Goal: Transaction & Acquisition: Purchase product/service

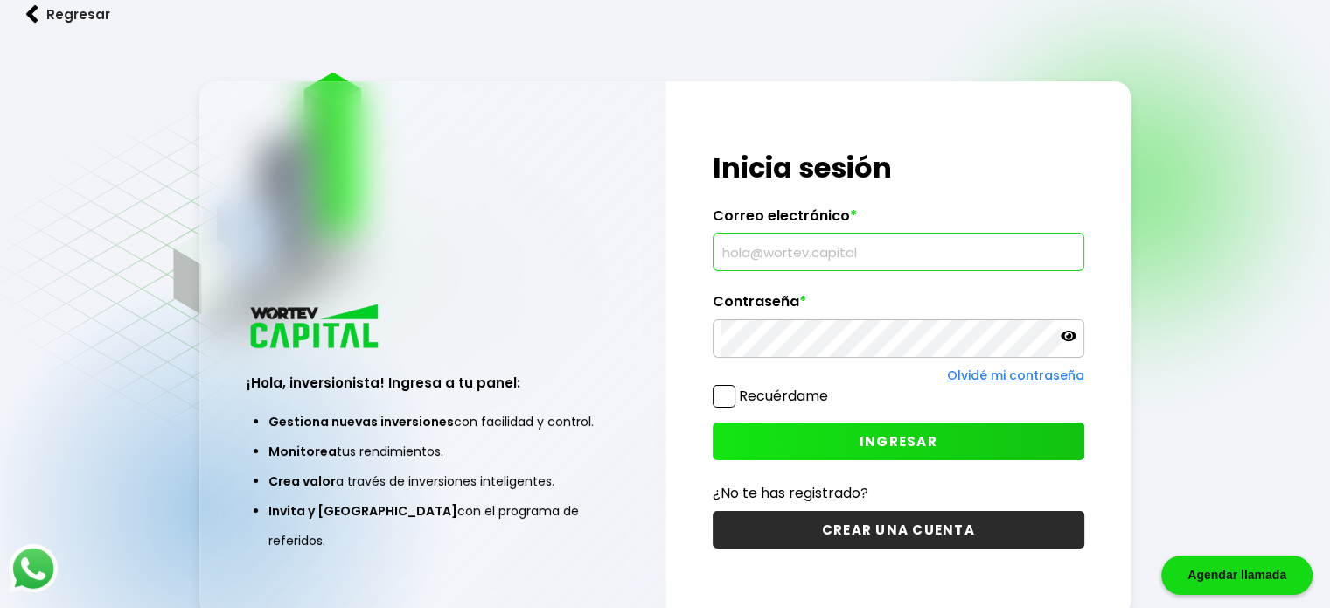
click at [832, 258] on input "text" at bounding box center [899, 252] width 356 height 37
type input "[EMAIL_ADDRESS][DOMAIN_NAME]"
click at [950, 441] on button "INGRESAR" at bounding box center [899, 441] width 372 height 38
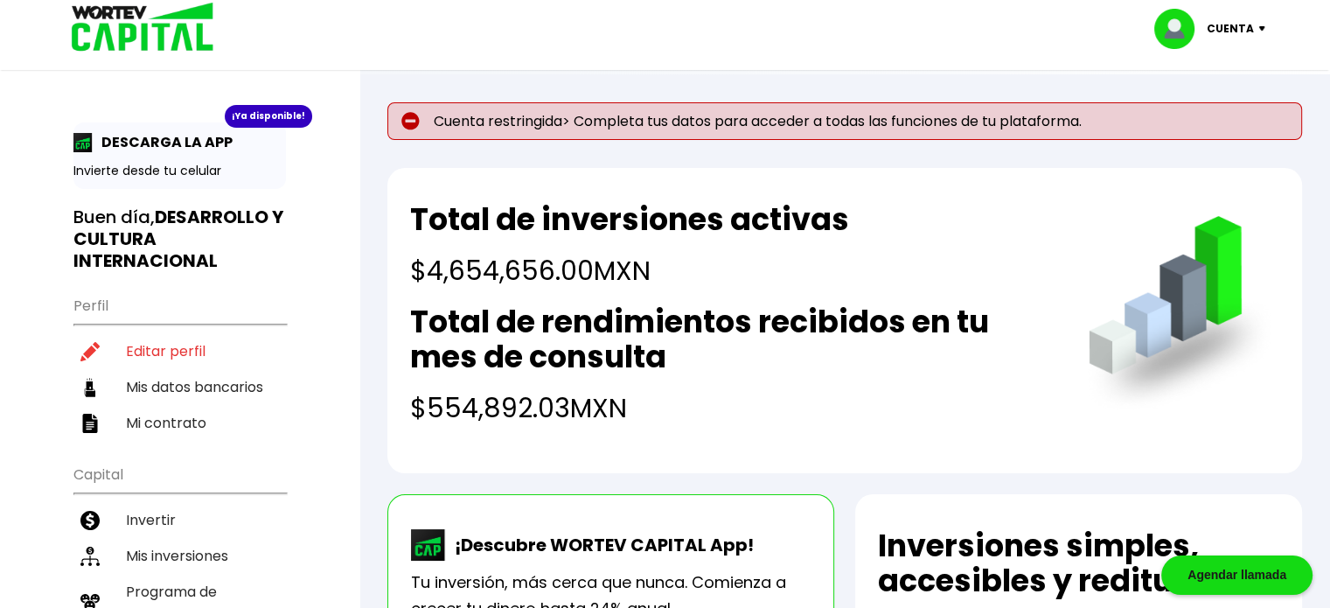
click at [408, 116] on img at bounding box center [410, 121] width 18 height 18
click at [147, 359] on li "Editar perfil" at bounding box center [179, 351] width 213 height 36
select select "BS"
select select "BBVA Bancomer"
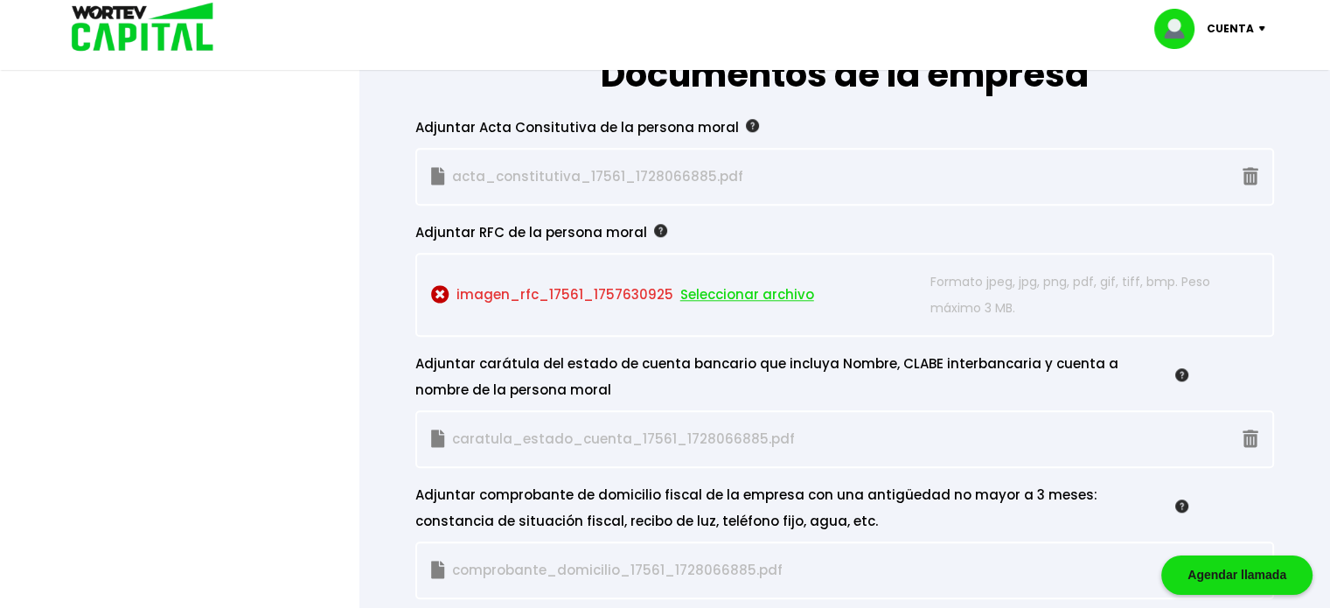
scroll to position [1560, 0]
click at [544, 295] on p "imagen_rfc_17561_1757630925 Seleccionar archivo" at bounding box center [677, 294] width 492 height 52
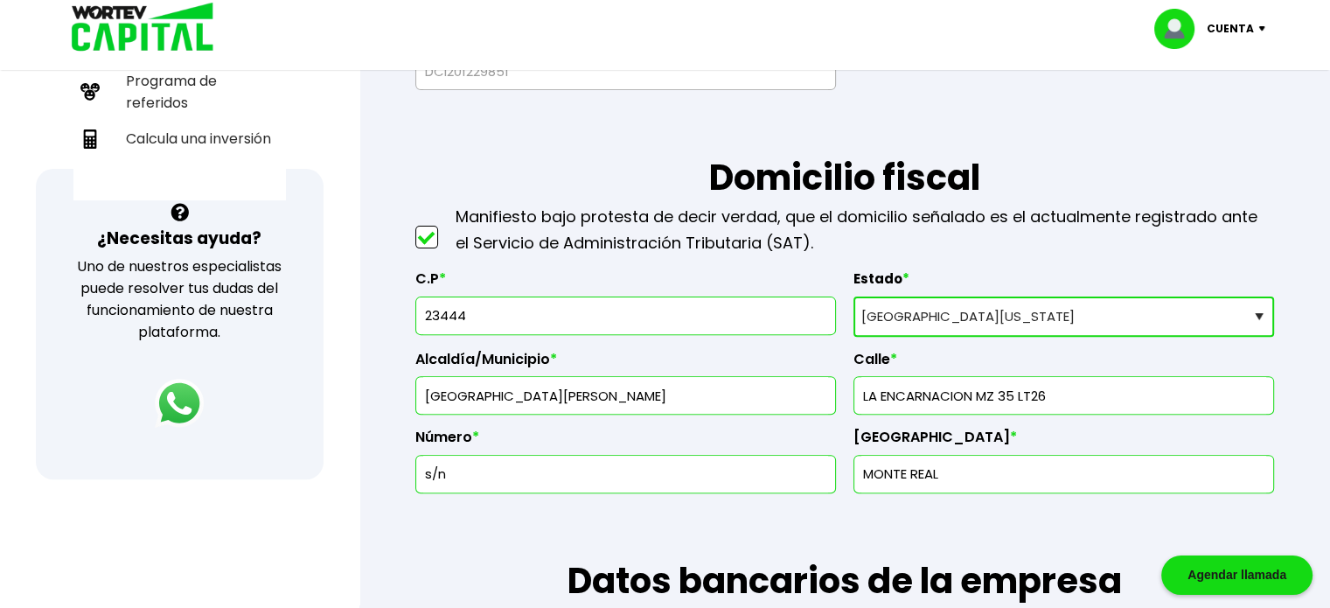
scroll to position [511, 0]
click at [479, 321] on input "23444" at bounding box center [625, 315] width 405 height 37
type input "23407"
type input "Los Cabos"
type input "Rosarito"
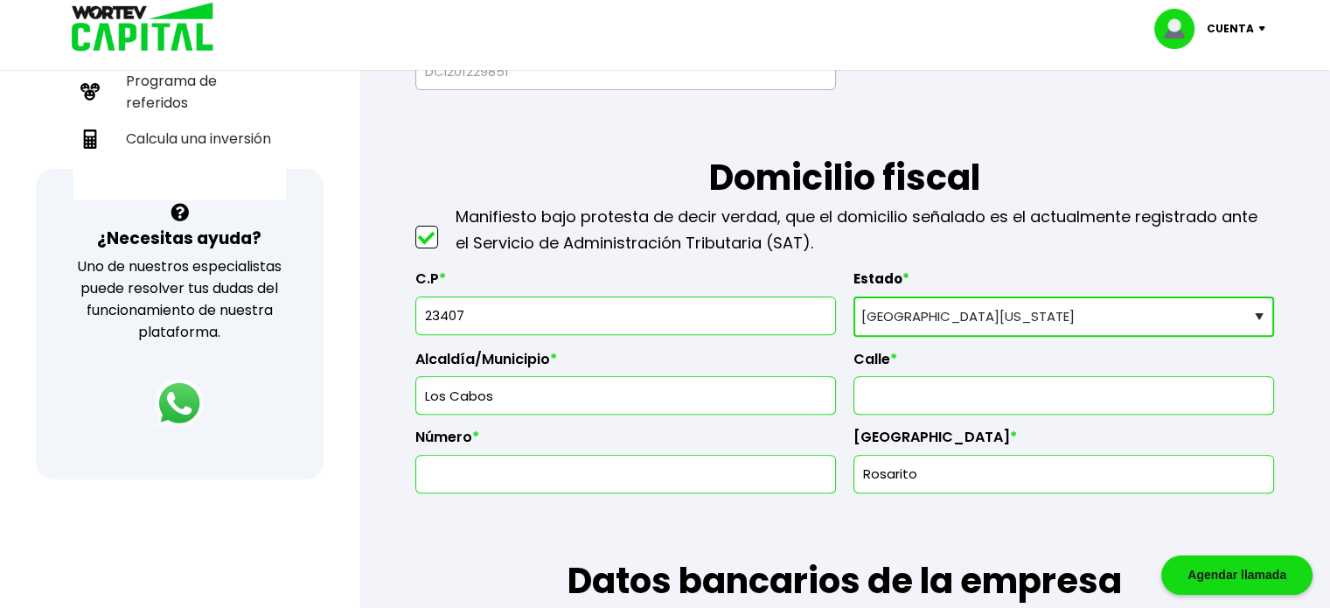
type input "23407"
click at [920, 410] on input "text" at bounding box center [1064, 395] width 405 height 37
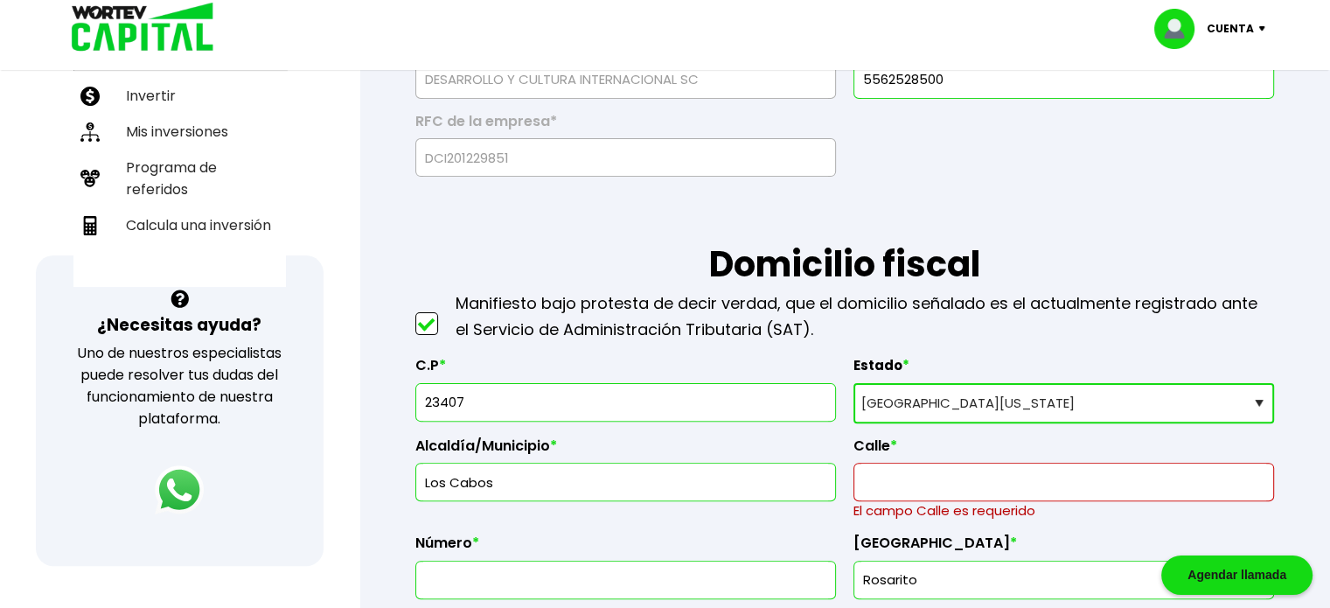
scroll to position [423, 0]
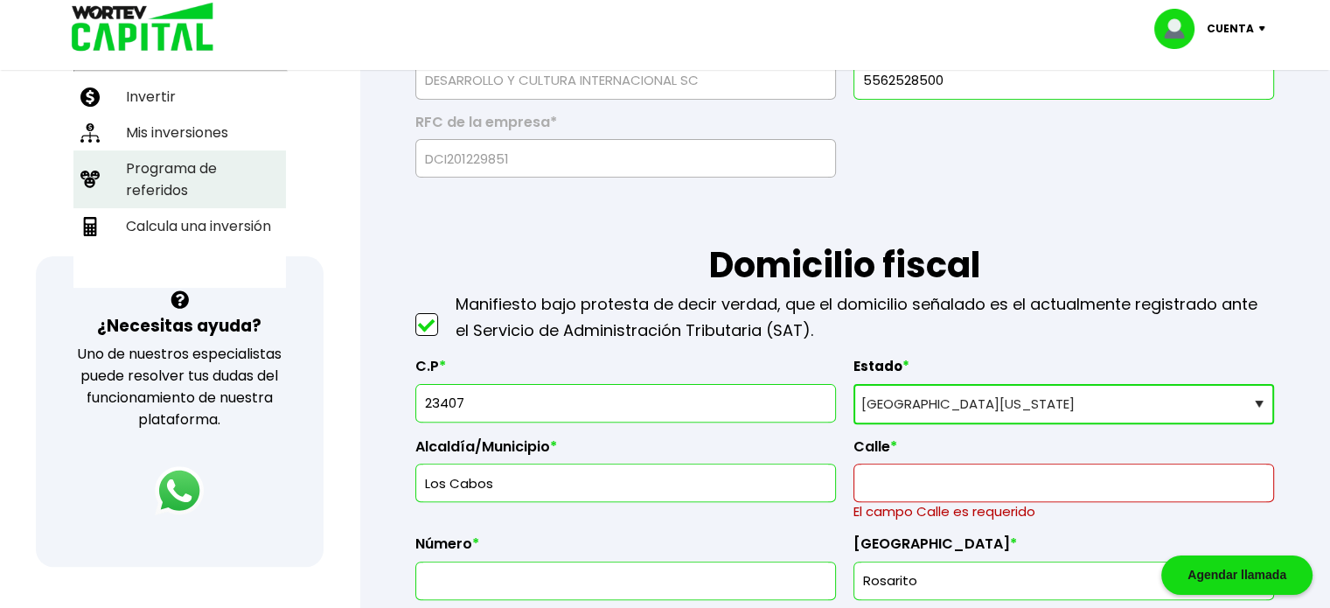
click at [161, 174] on li "Programa de referidos" at bounding box center [179, 179] width 213 height 58
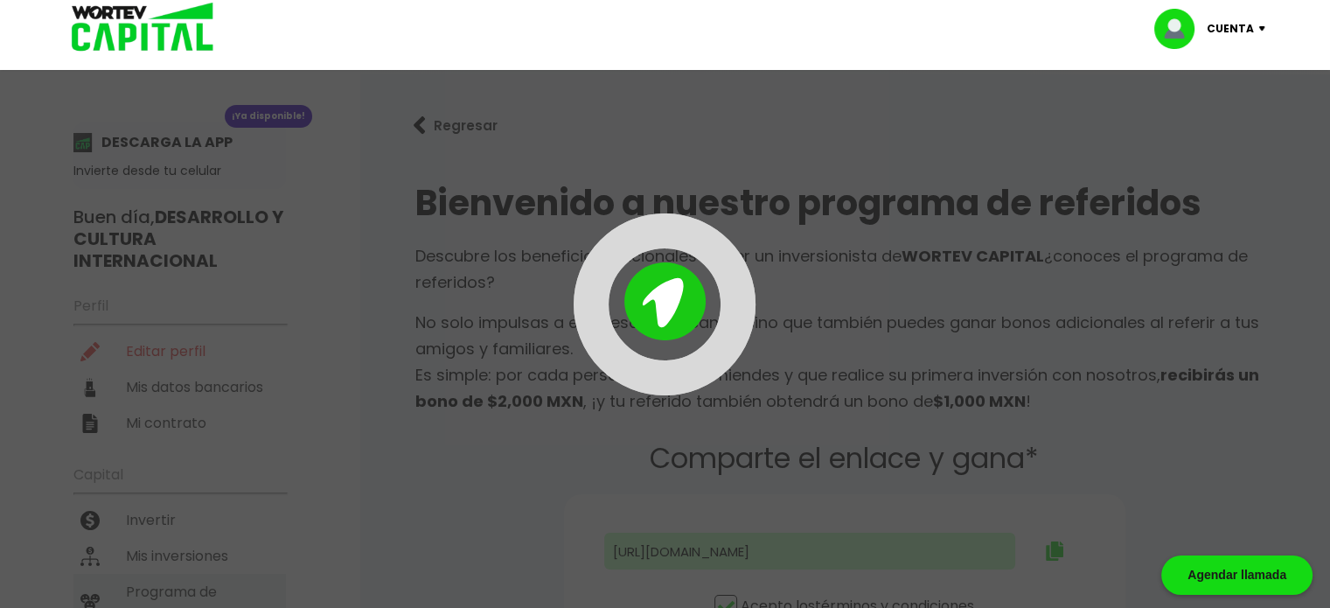
type input "[URL][DOMAIN_NAME]"
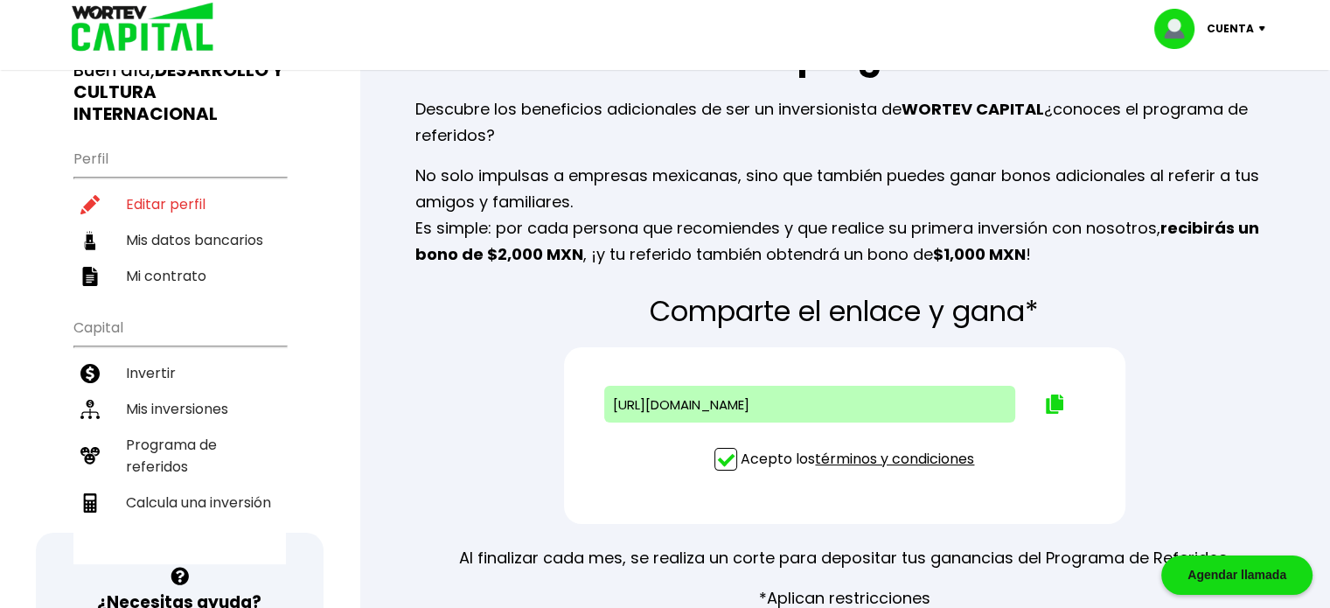
scroll to position [150, 0]
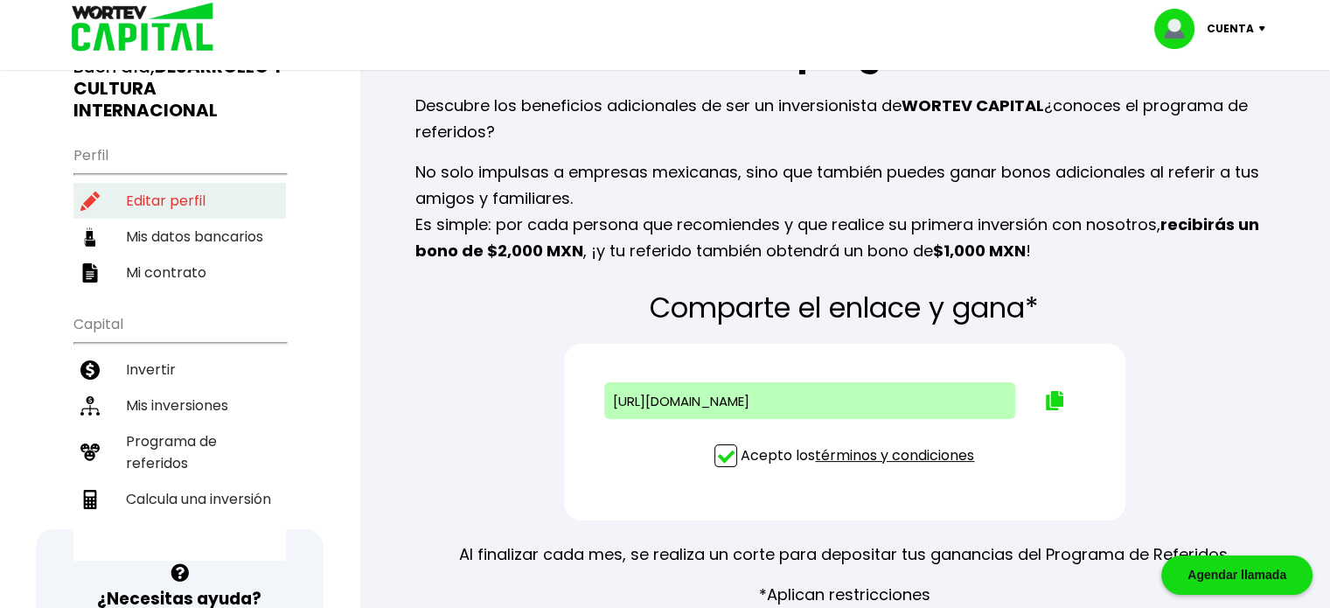
click at [146, 195] on li "Editar perfil" at bounding box center [179, 201] width 213 height 36
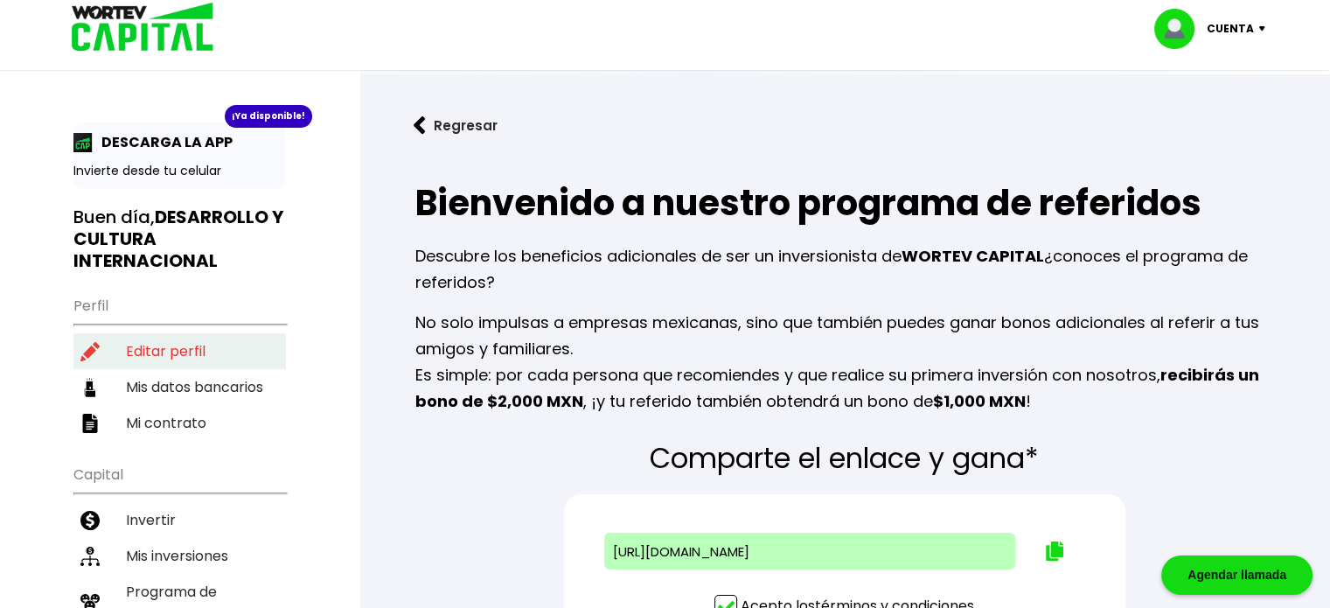
select select "BS"
select select "BBVA Bancomer"
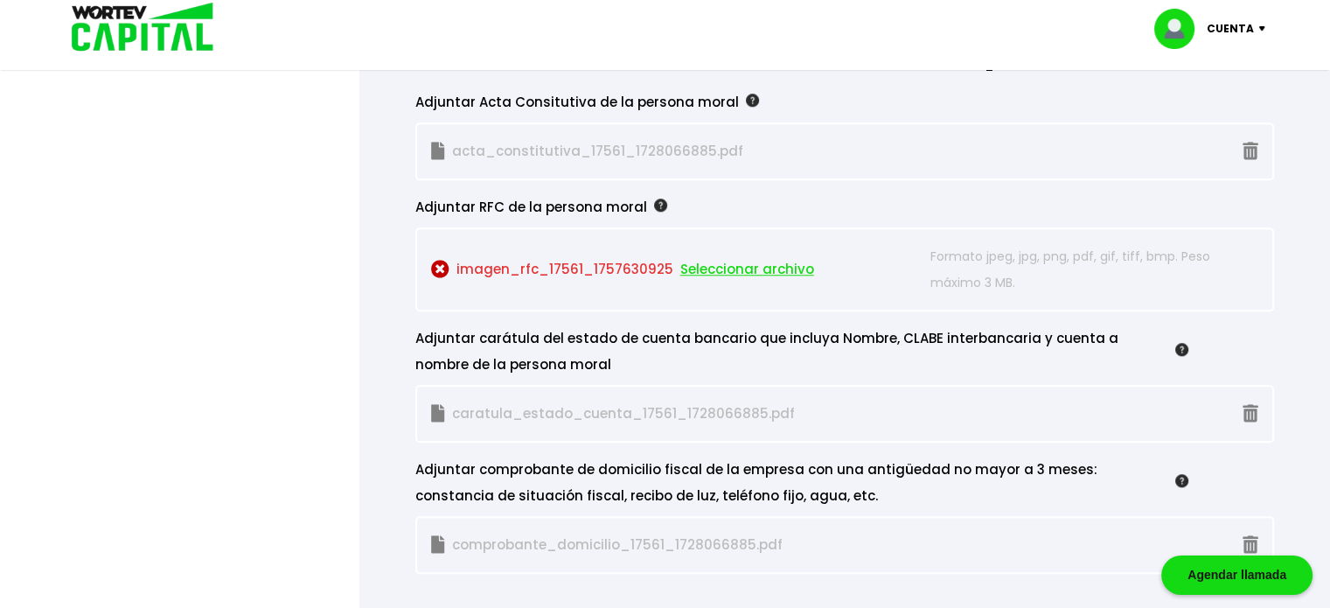
scroll to position [1574, 0]
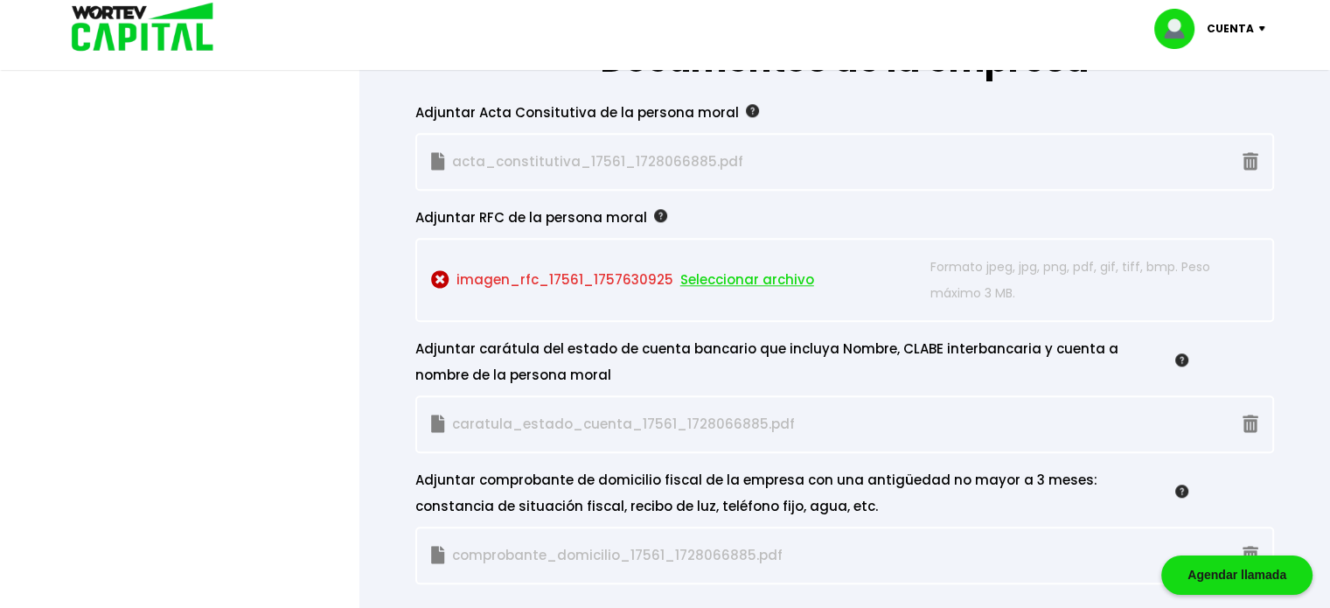
click at [654, 210] on img at bounding box center [660, 215] width 13 height 13
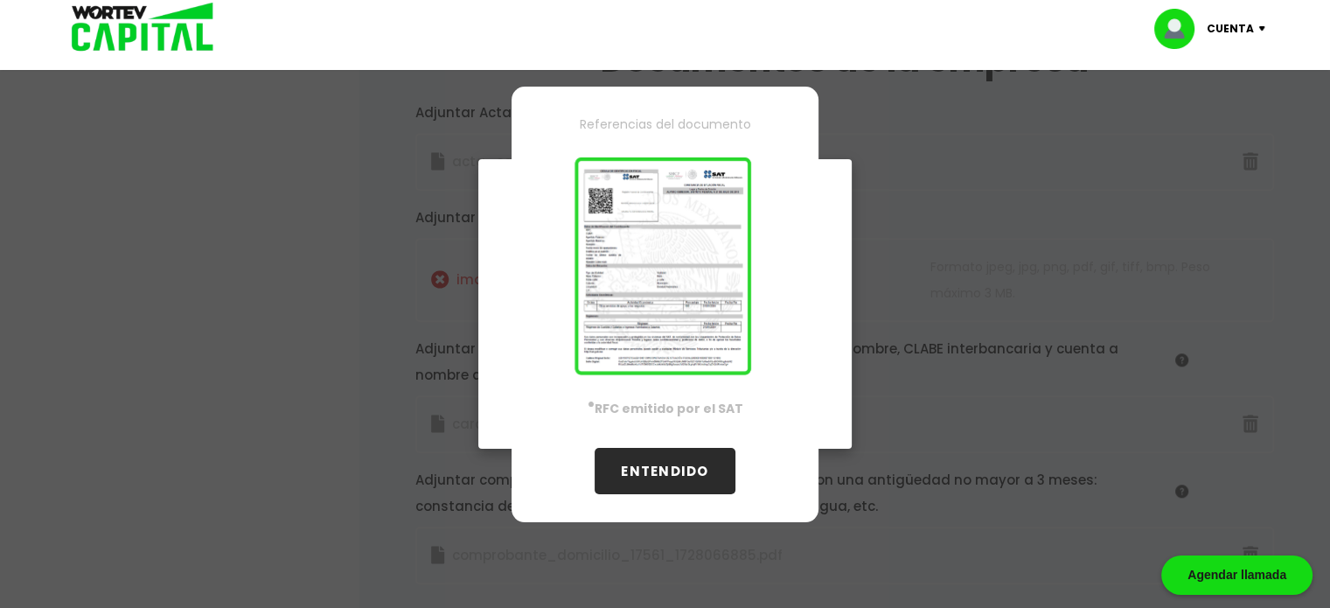
click at [626, 478] on button "ENTENDIDO" at bounding box center [665, 471] width 140 height 46
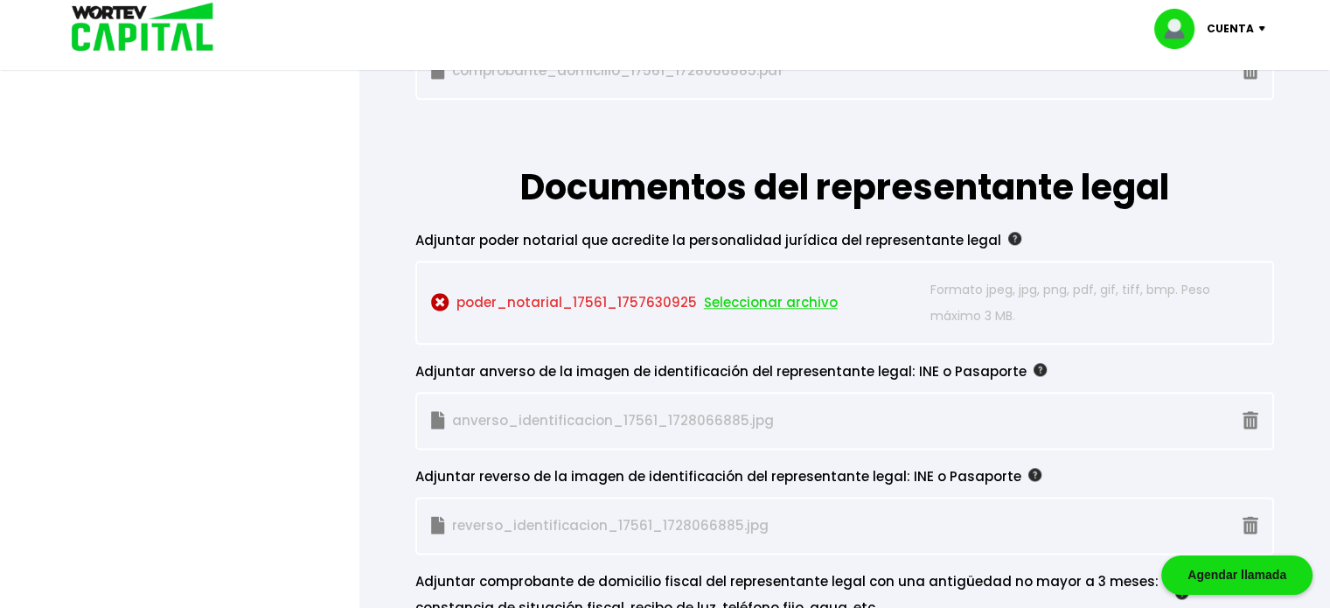
scroll to position [2060, 0]
click at [1008, 231] on img at bounding box center [1014, 237] width 13 height 13
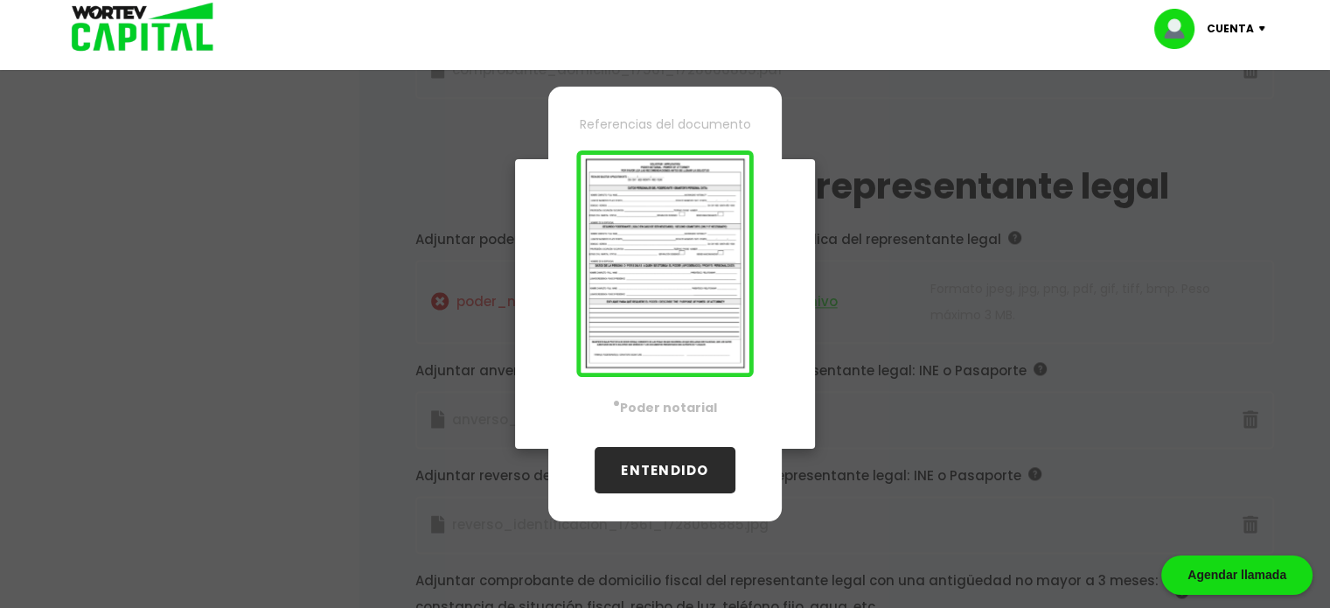
click at [626, 351] on img at bounding box center [664, 263] width 177 height 227
click at [652, 457] on button "ENTENDIDO" at bounding box center [665, 470] width 140 height 46
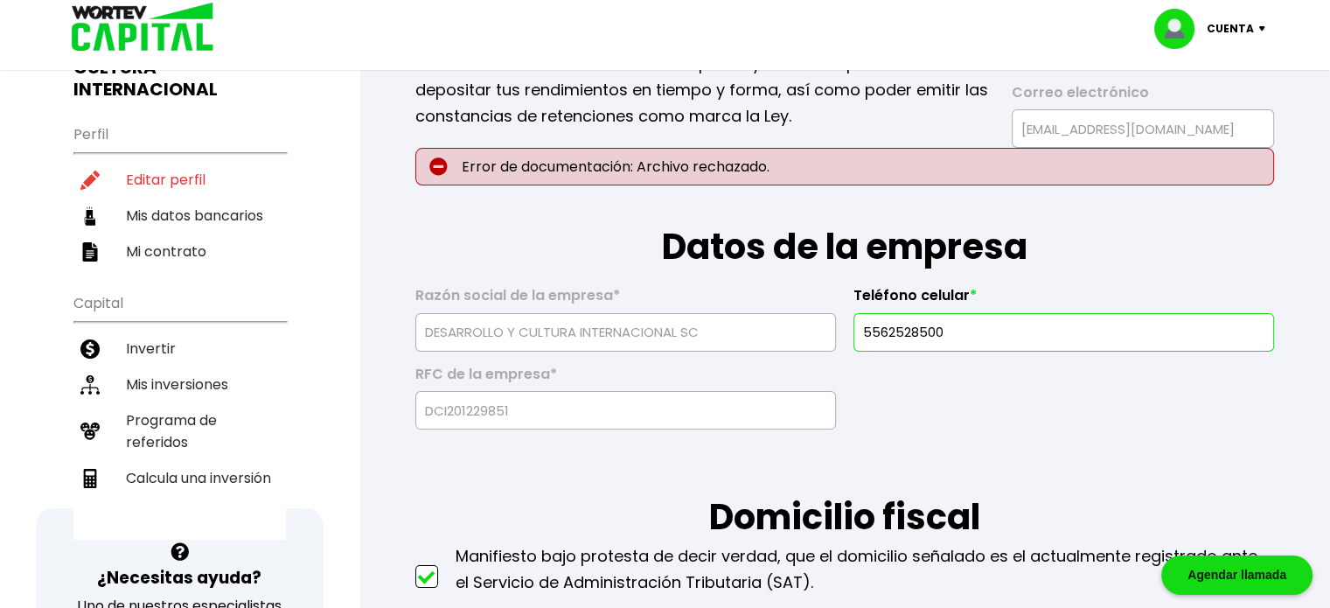
scroll to position [178, 0]
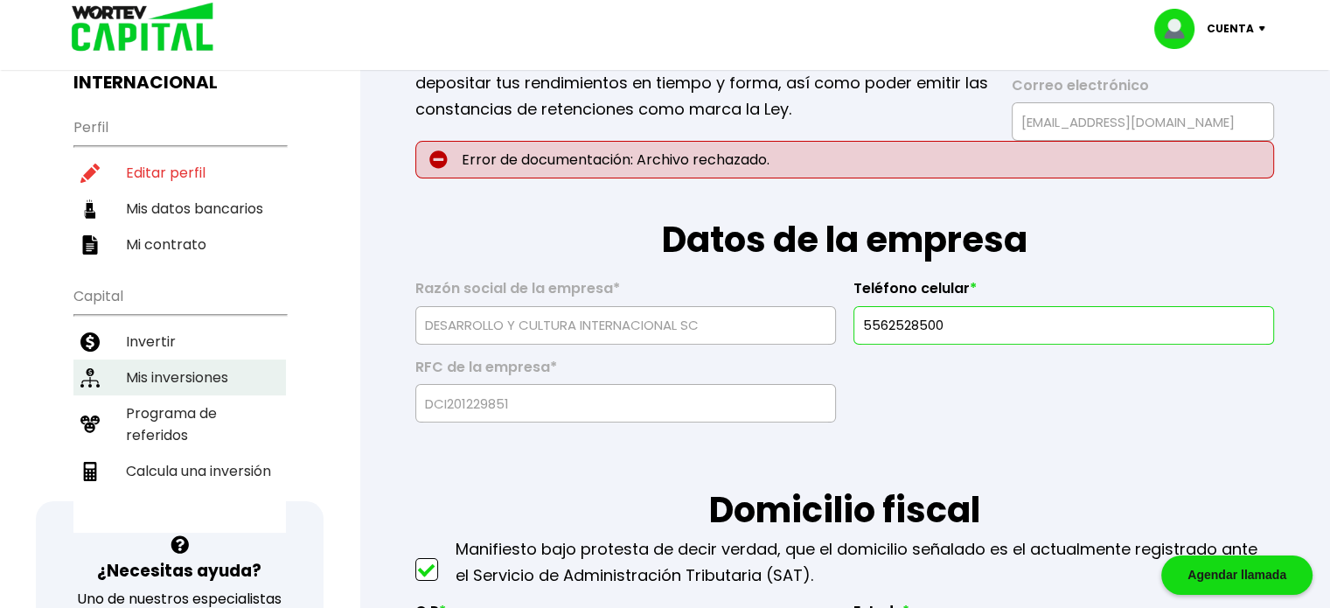
click at [189, 366] on li "Mis inversiones" at bounding box center [179, 377] width 213 height 36
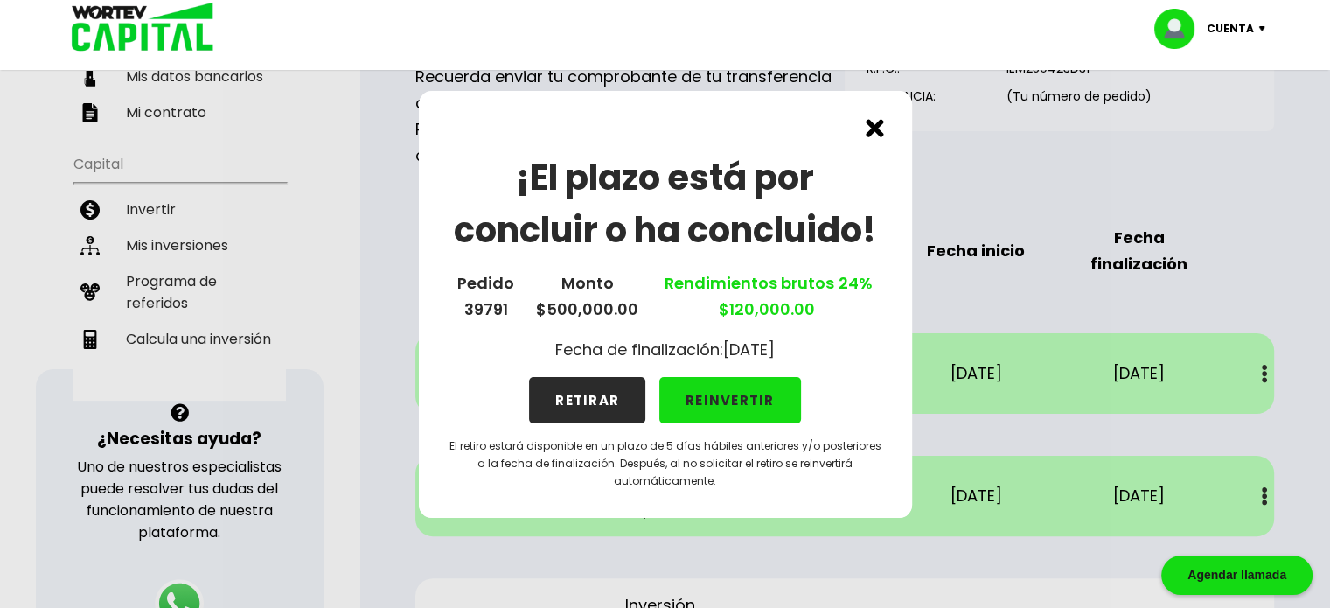
scroll to position [311, 0]
click at [602, 412] on button "RETIRAR" at bounding box center [587, 400] width 116 height 46
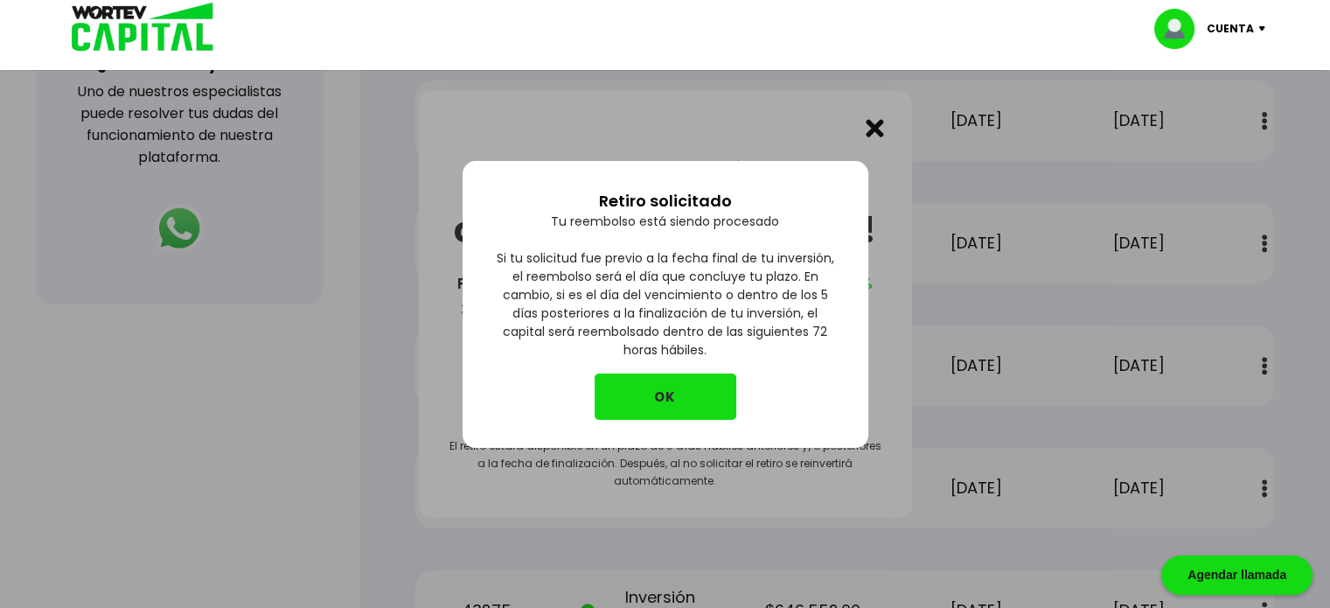
scroll to position [694, 0]
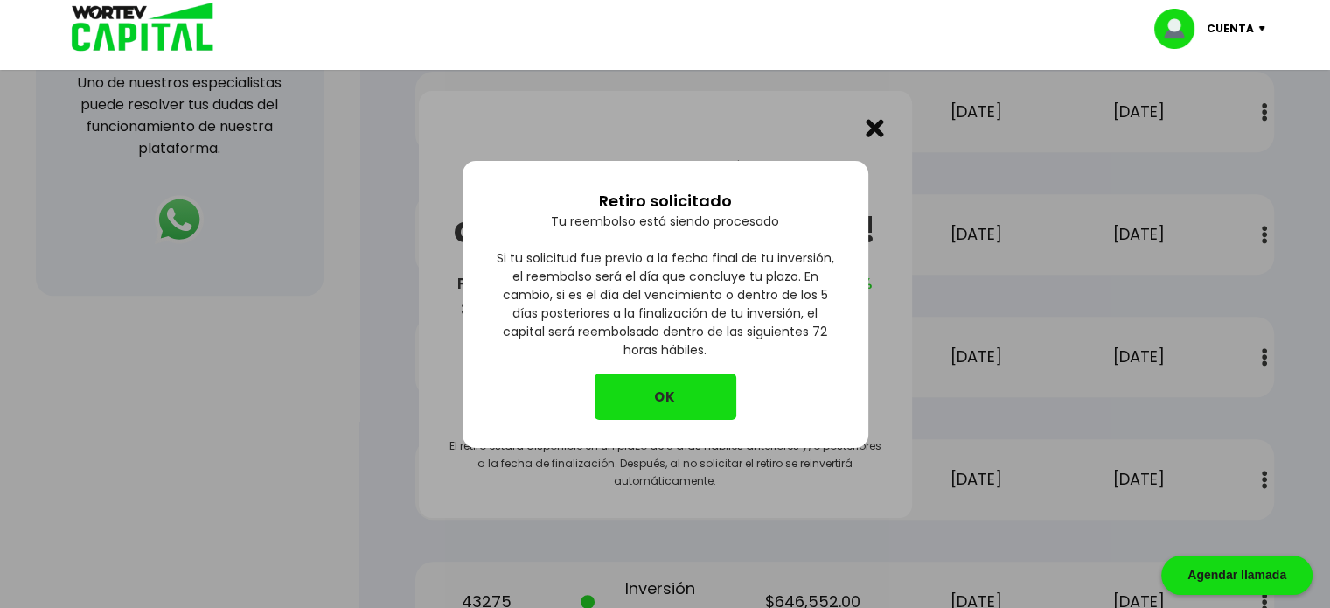
click at [637, 405] on button "OK" at bounding box center [666, 396] width 142 height 46
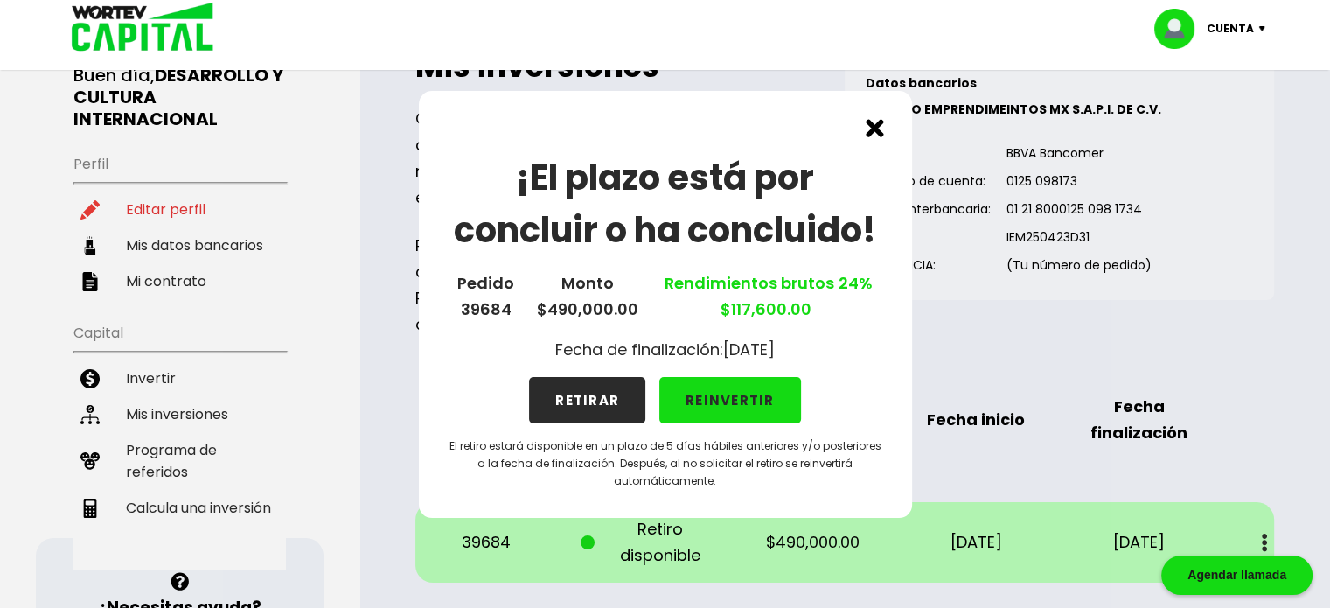
scroll to position [135, 0]
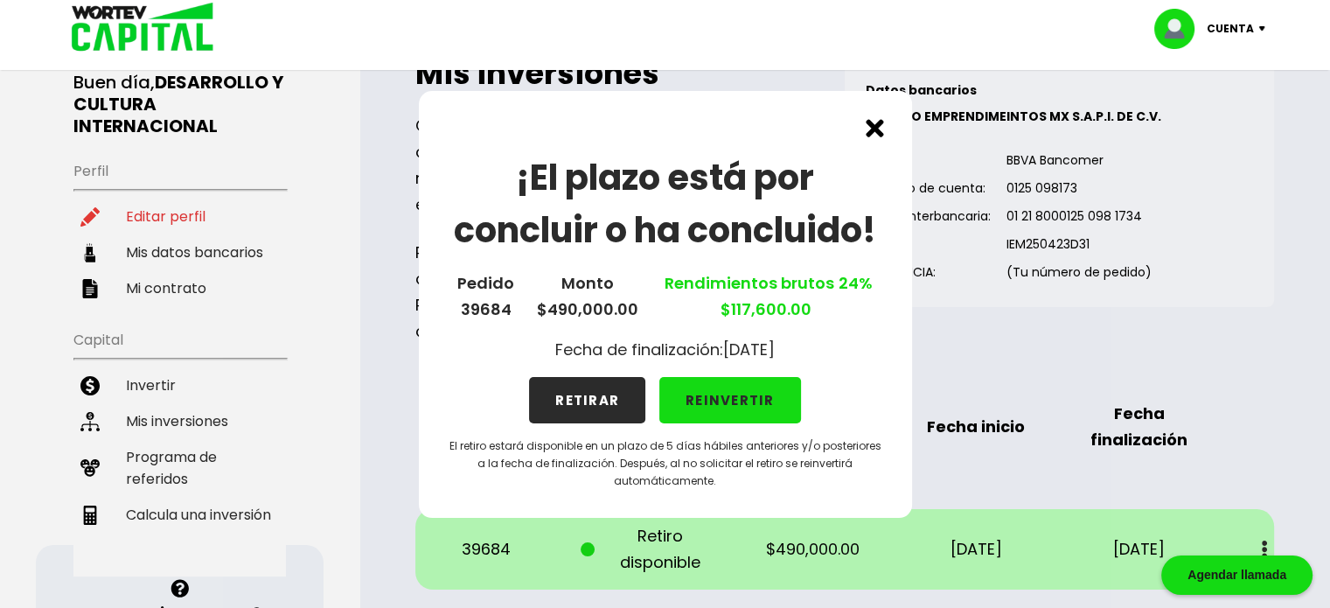
click at [579, 407] on button "RETIRAR" at bounding box center [587, 400] width 116 height 46
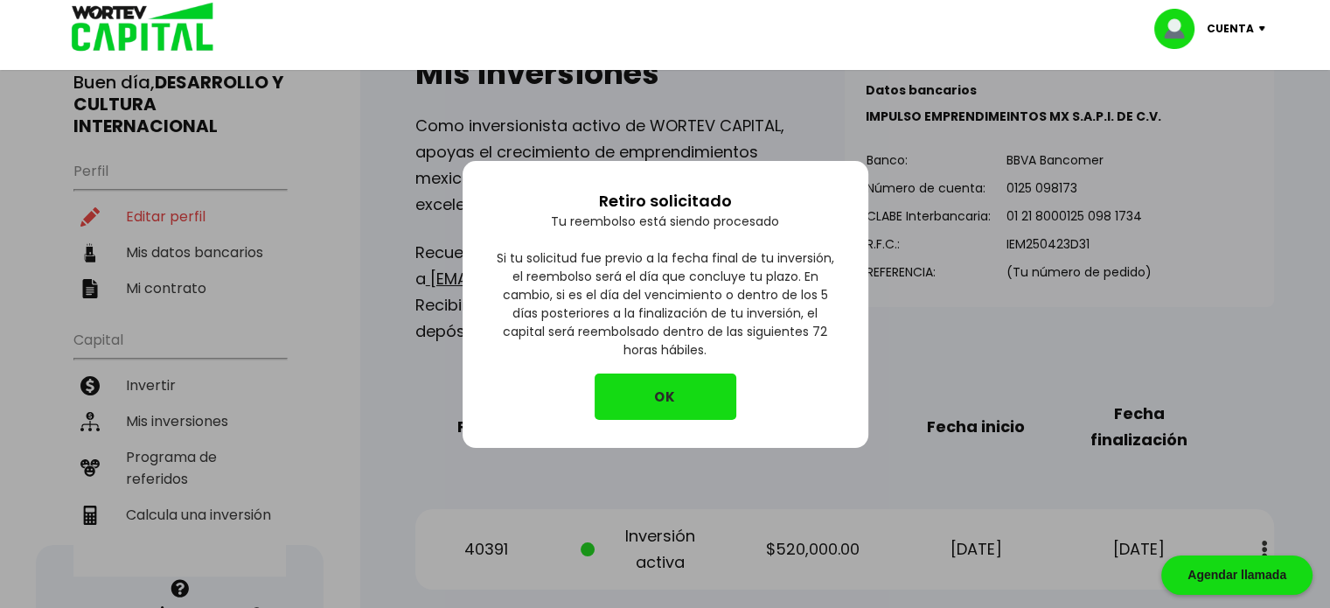
click at [639, 392] on button "OK" at bounding box center [666, 396] width 142 height 46
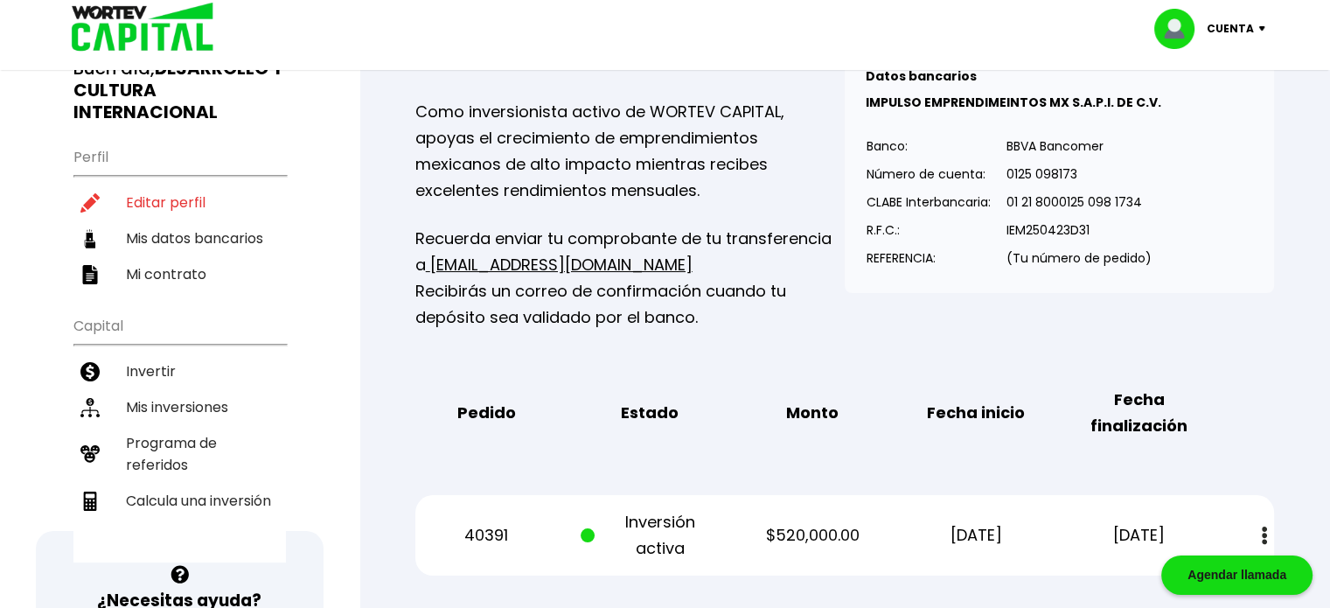
scroll to position [0, 0]
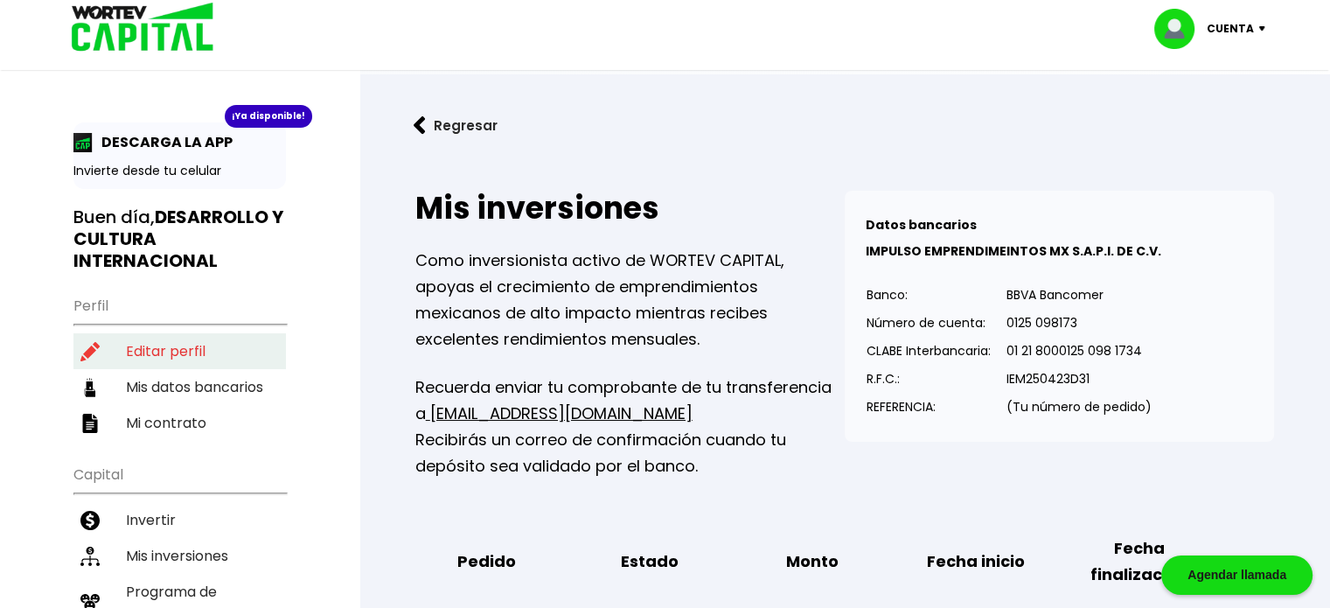
click at [185, 353] on li "Editar perfil" at bounding box center [179, 351] width 213 height 36
select select "BS"
select select "BBVA Bancomer"
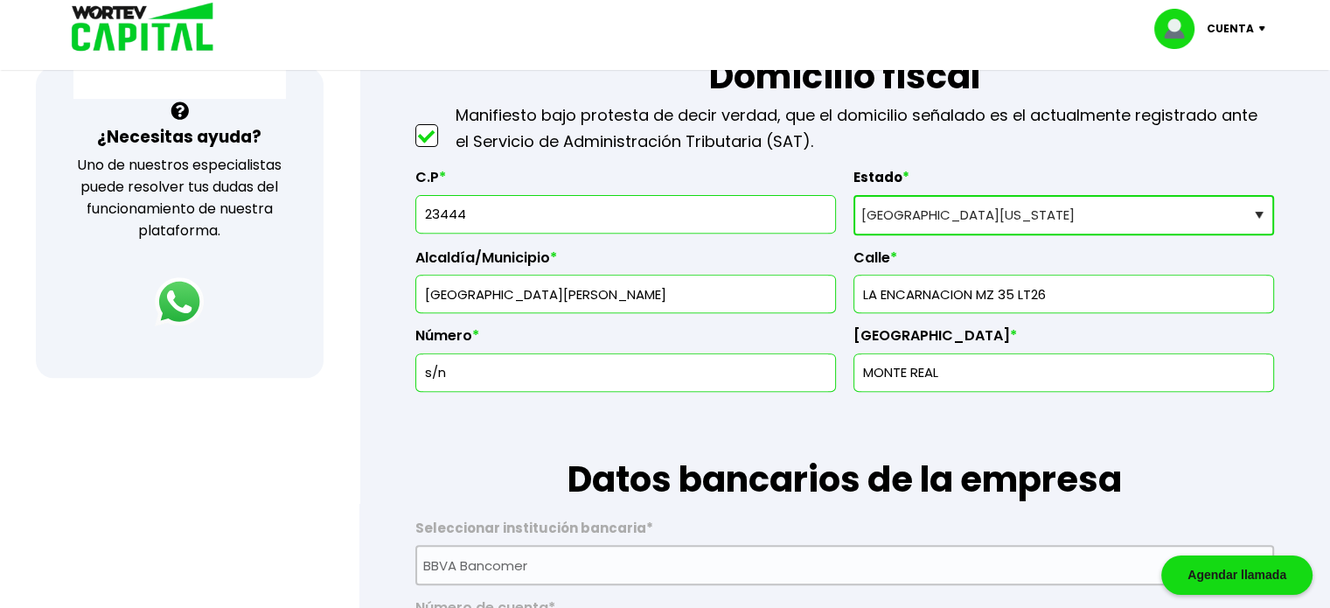
scroll to position [612, 0]
click at [539, 221] on input "23444" at bounding box center [625, 214] width 405 height 37
type input "23407"
type input "Los Cabos"
type input "Rosarito"
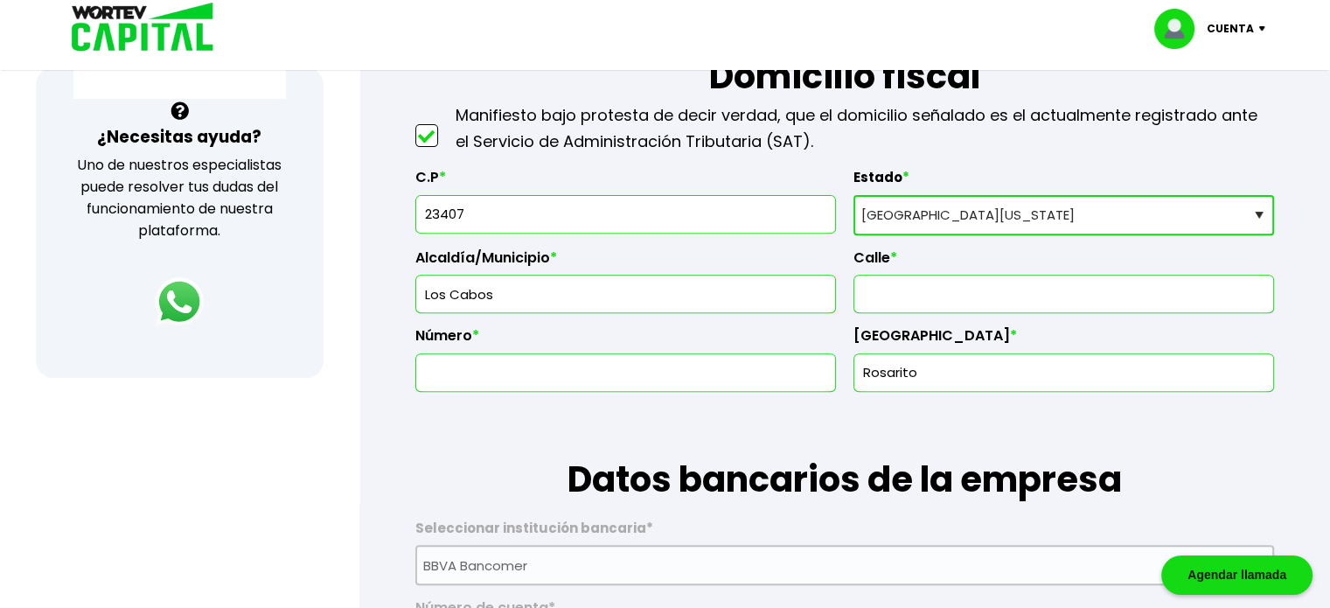
type input "23407"
click at [878, 280] on input "text" at bounding box center [1064, 294] width 405 height 37
type input "11"
click at [749, 366] on input "text" at bounding box center [625, 372] width 405 height 37
type input "l"
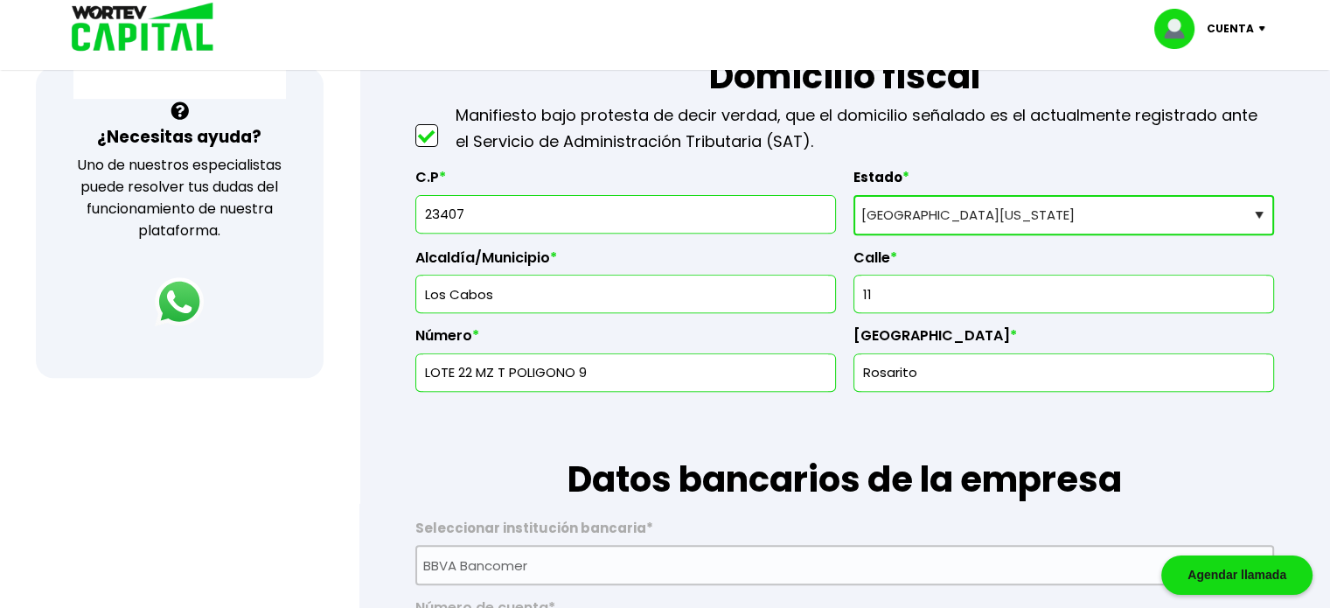
type input "LOTE 22 MZ T POLIGONO 9"
click at [952, 377] on input "Rosarito" at bounding box center [1064, 372] width 405 height 37
type input "R"
click at [953, 377] on input "text" at bounding box center [1064, 372] width 405 height 37
type input "ANIMAS BAJAS"
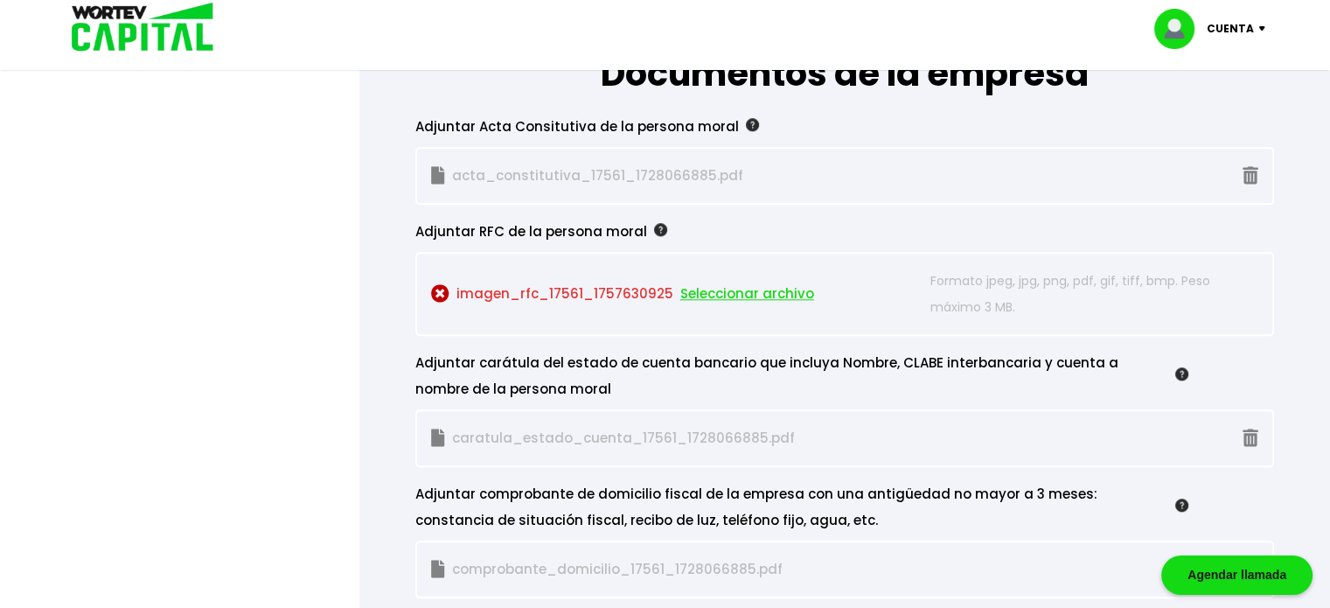
scroll to position [1560, 0]
click at [712, 282] on span "Seleccionar archivo" at bounding box center [747, 294] width 134 height 26
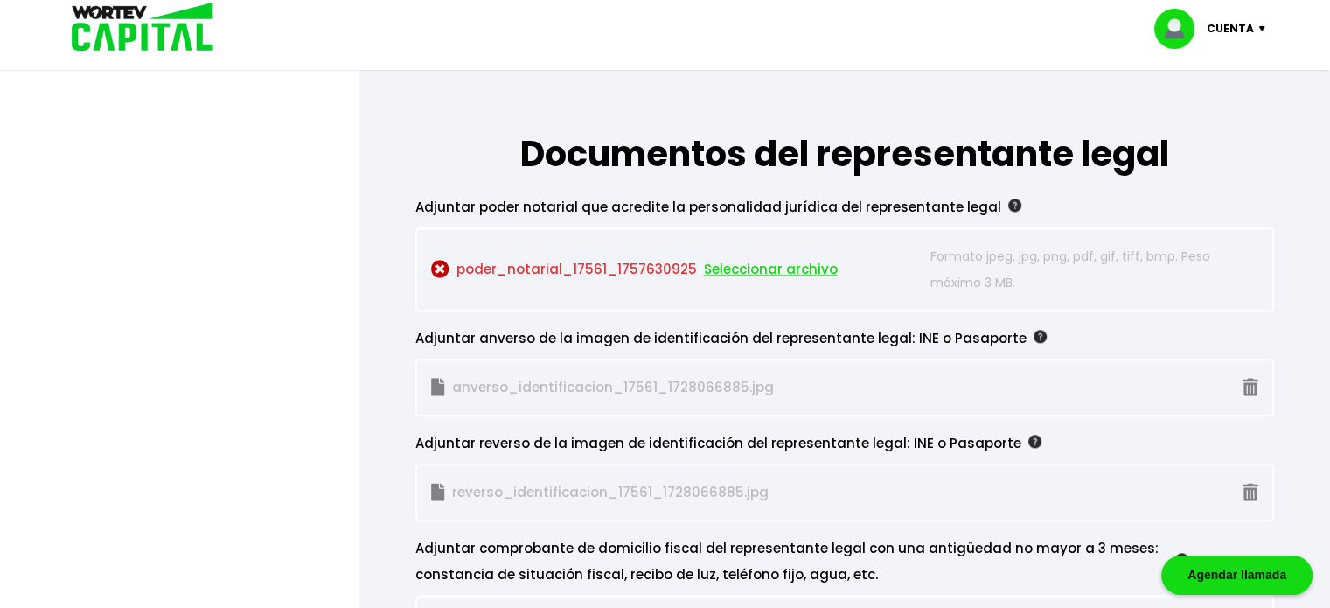
scroll to position [2105, 0]
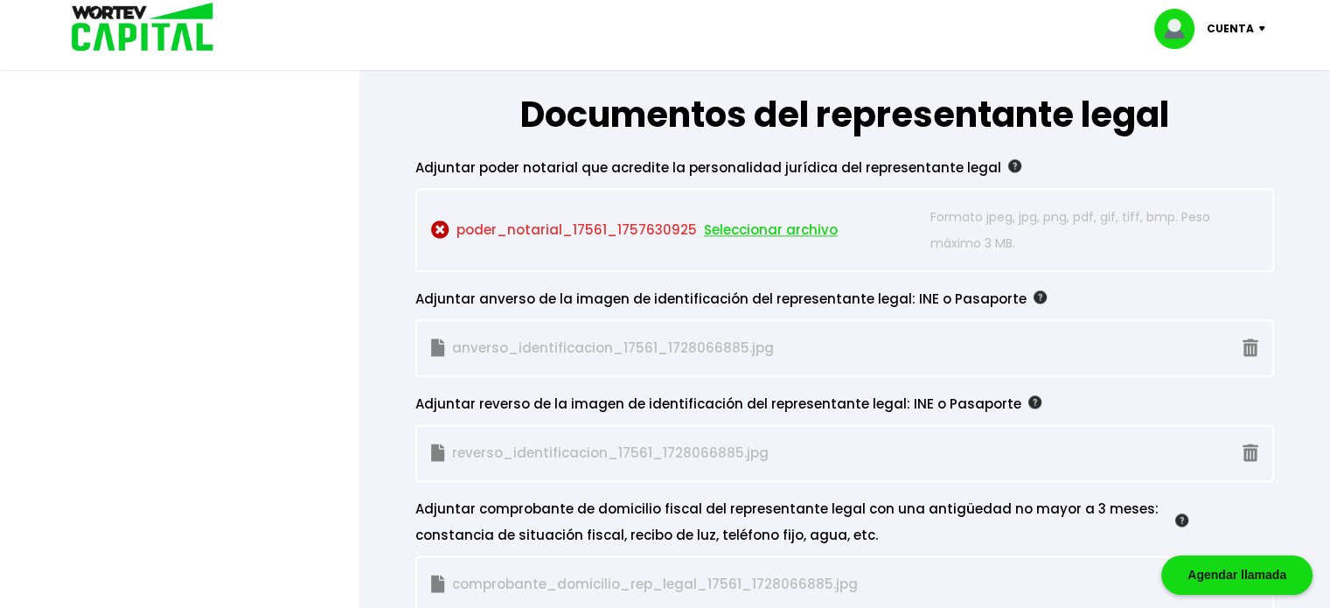
click at [514, 221] on p "poder_notarial_17561_1757630925 Seleccionar archivo" at bounding box center [677, 230] width 492 height 52
click at [1034, 290] on img at bounding box center [1040, 296] width 13 height 13
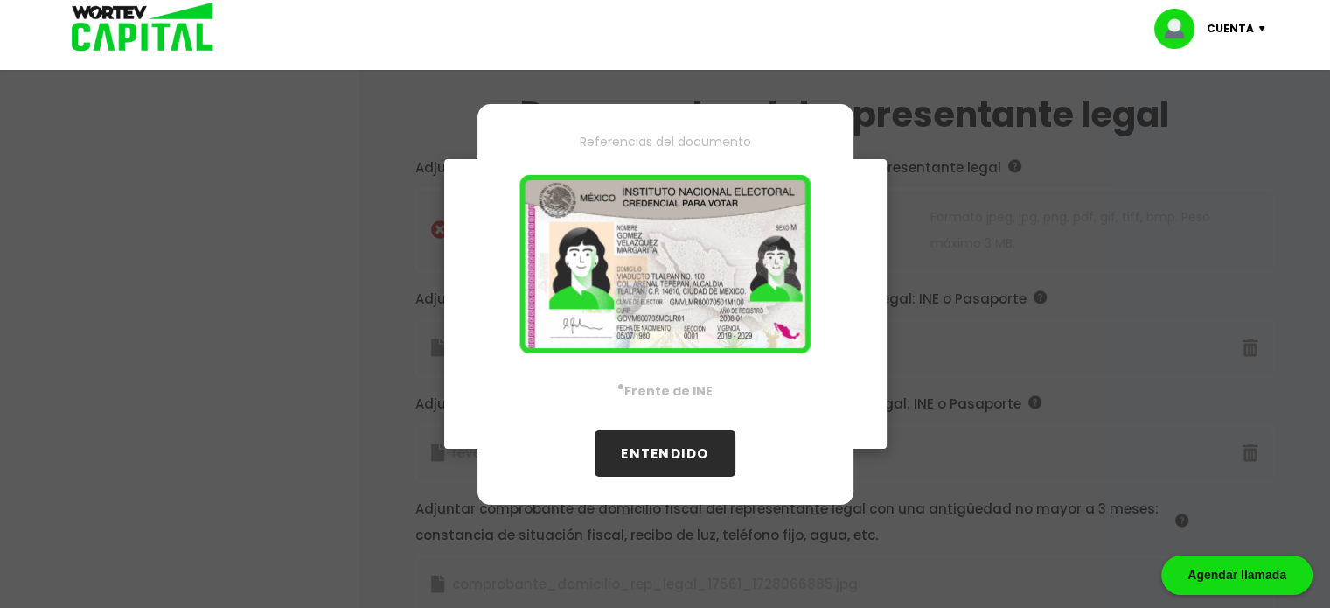
click at [623, 430] on button "ENTENDIDO" at bounding box center [665, 453] width 140 height 46
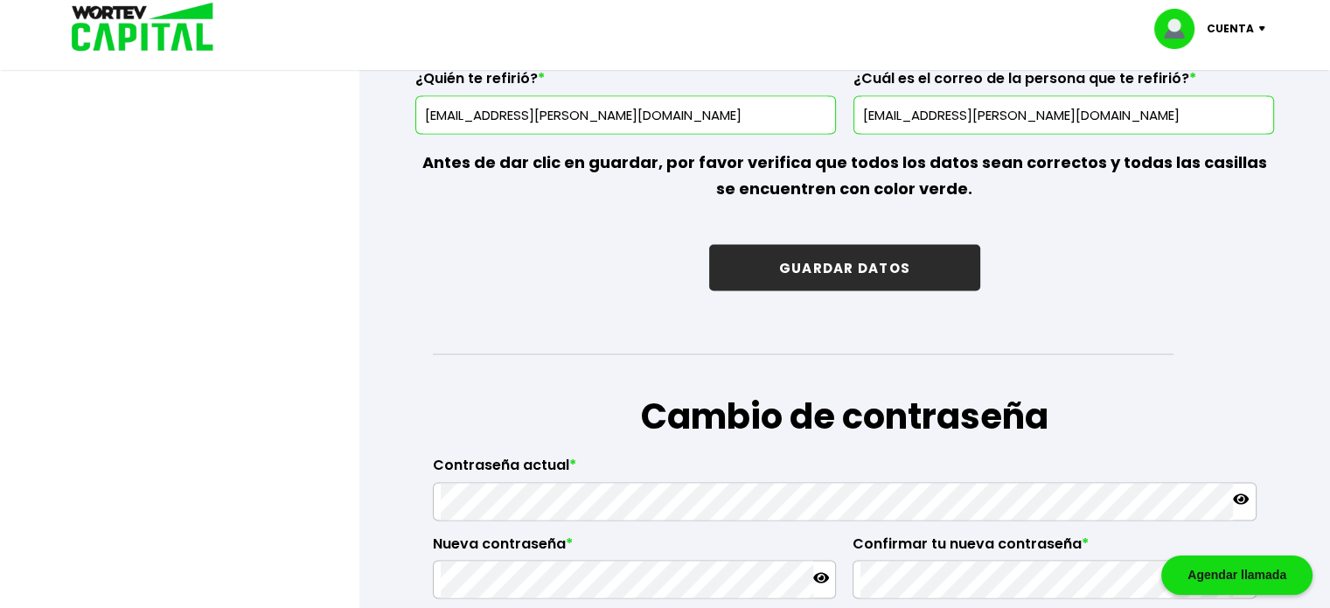
scroll to position [3086, 0]
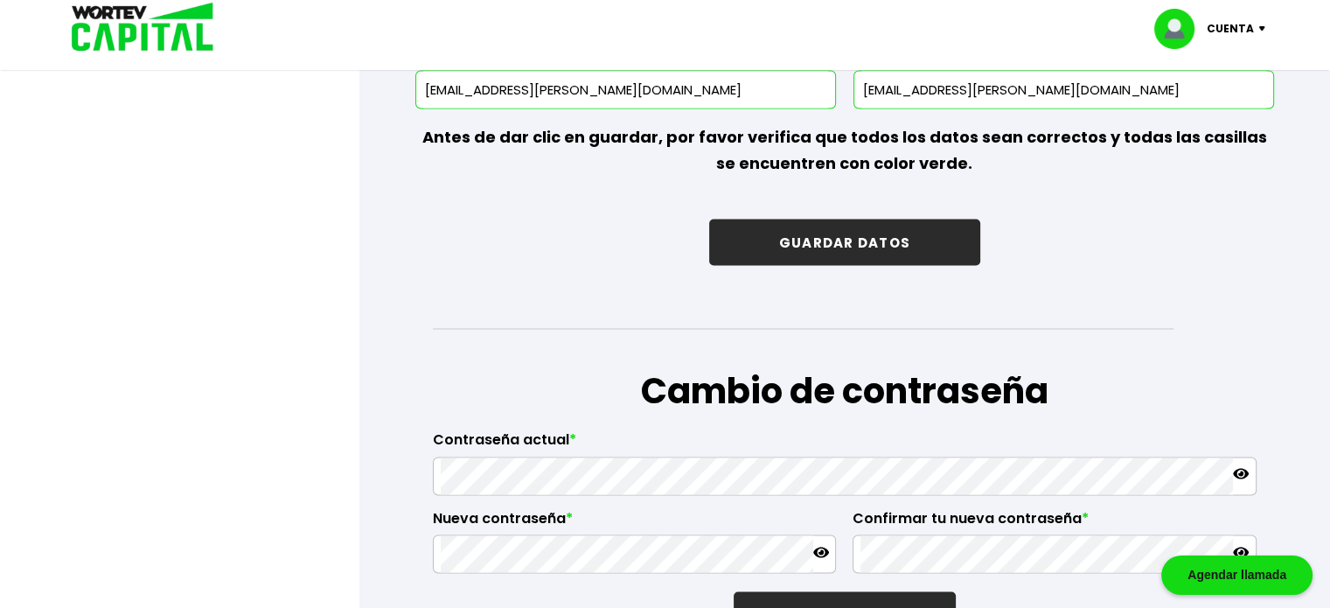
click at [779, 243] on button "GUARDAR DATOS" at bounding box center [844, 242] width 271 height 46
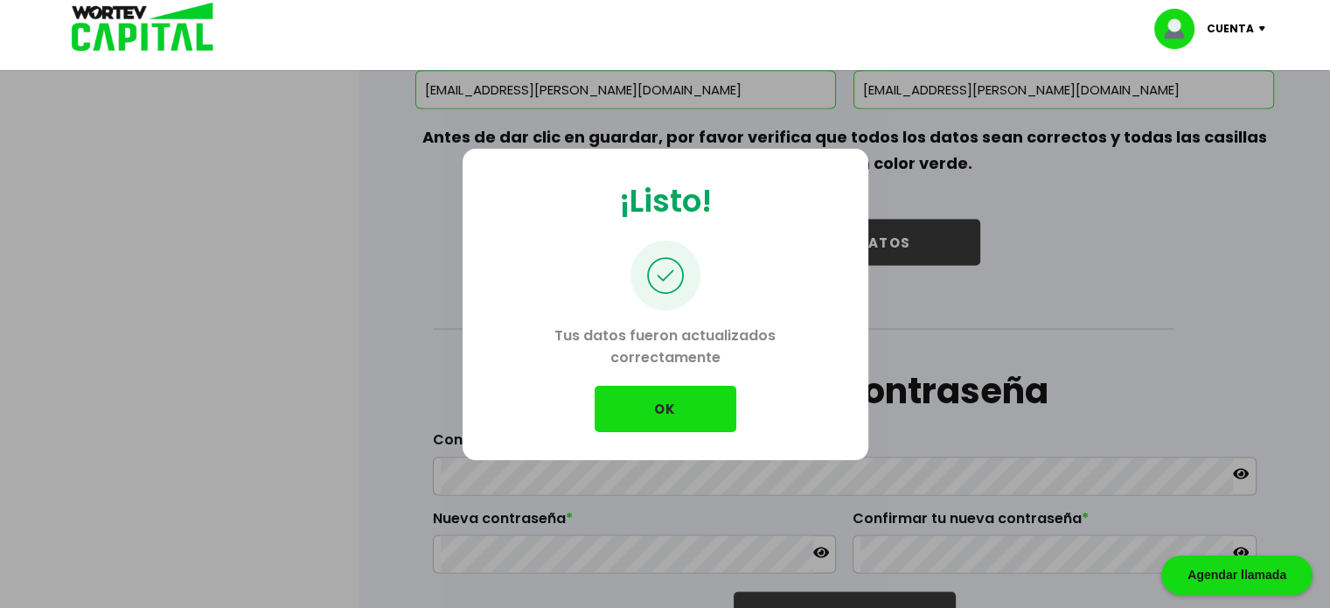
click at [640, 409] on button "OK" at bounding box center [666, 409] width 142 height 46
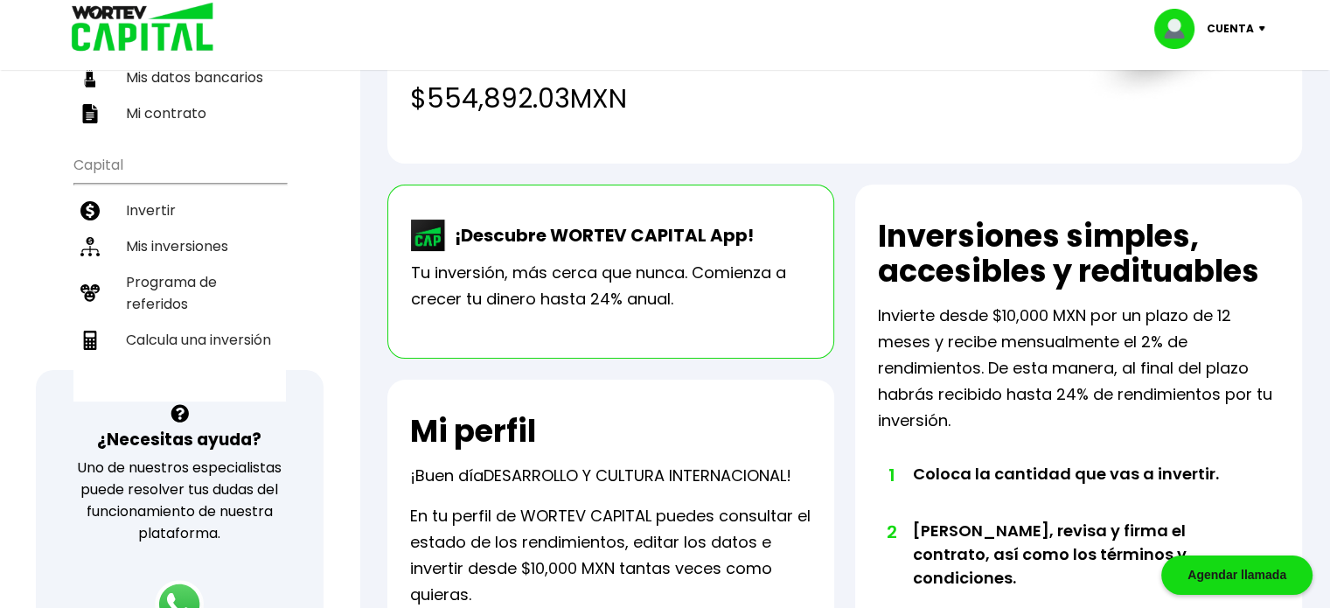
scroll to position [126, 0]
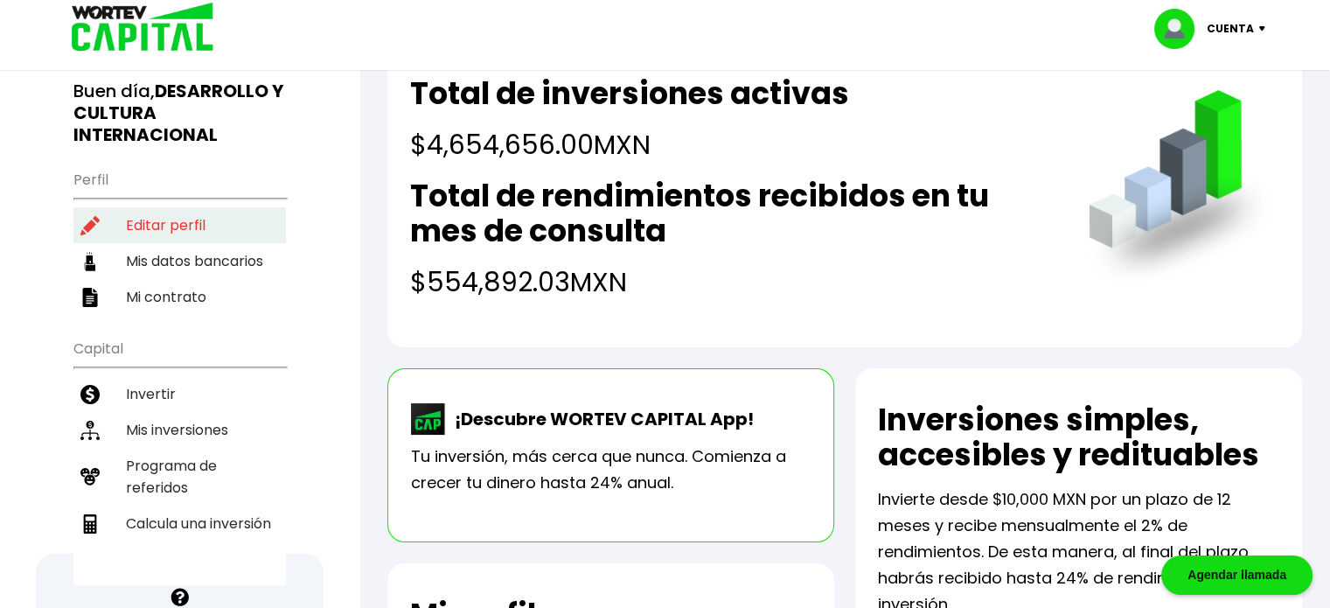
click at [199, 223] on li "Editar perfil" at bounding box center [179, 225] width 213 height 36
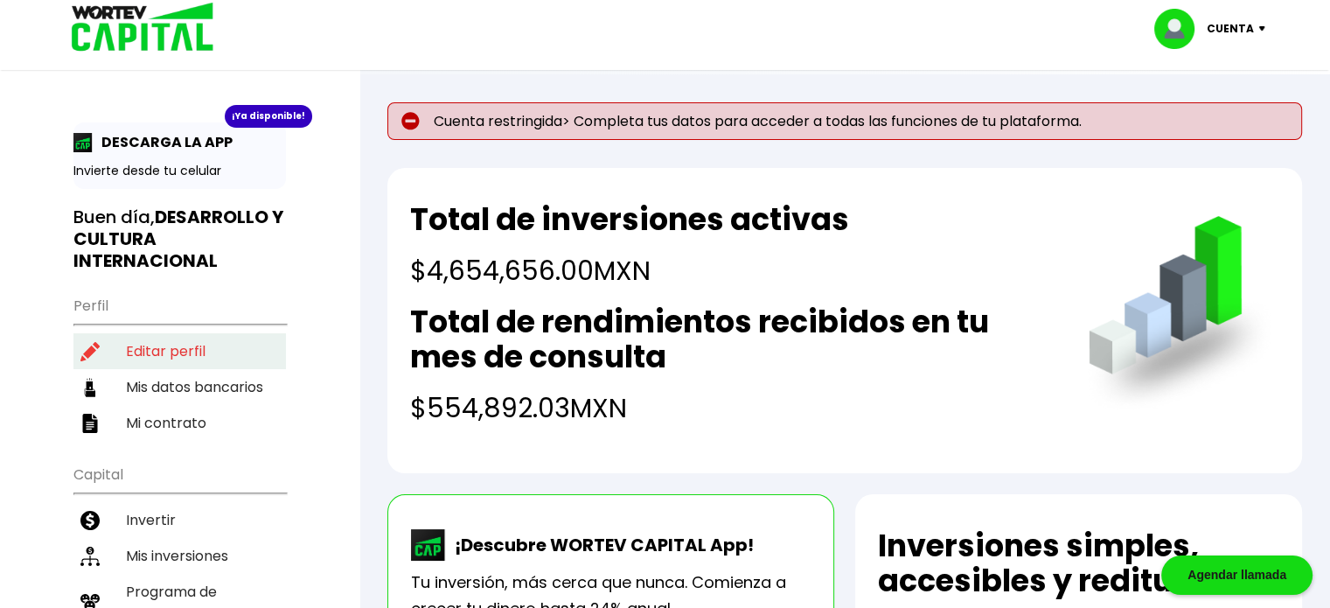
select select "BS"
select select "BBVA Bancomer"
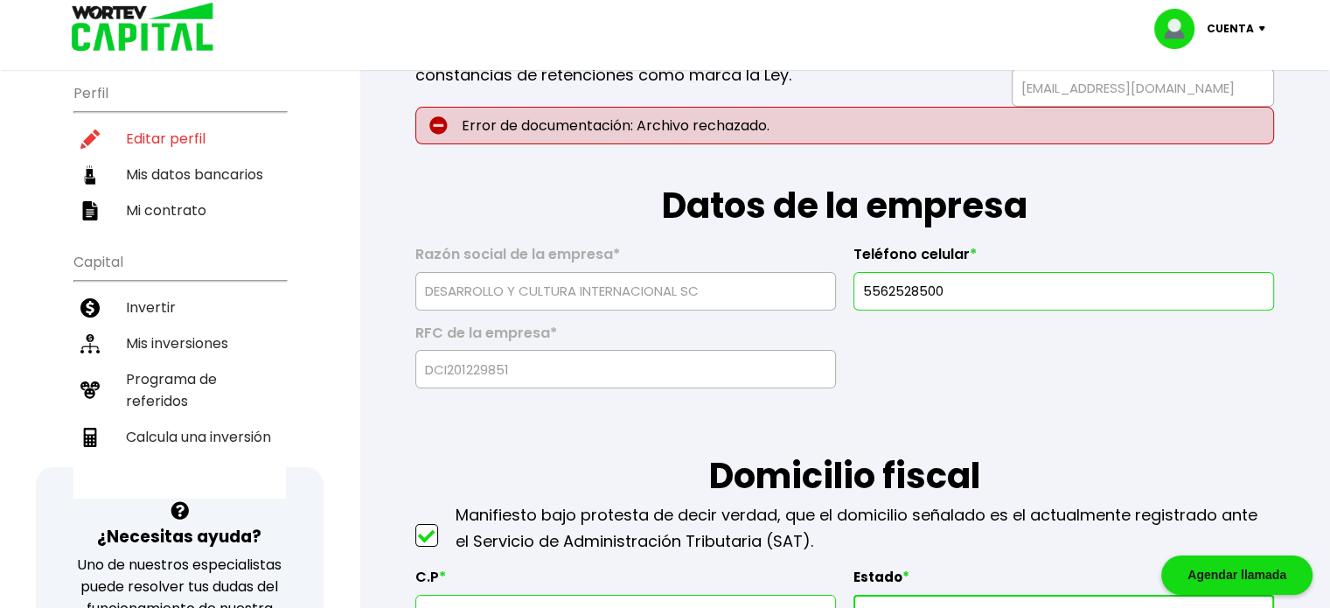
scroll to position [215, 0]
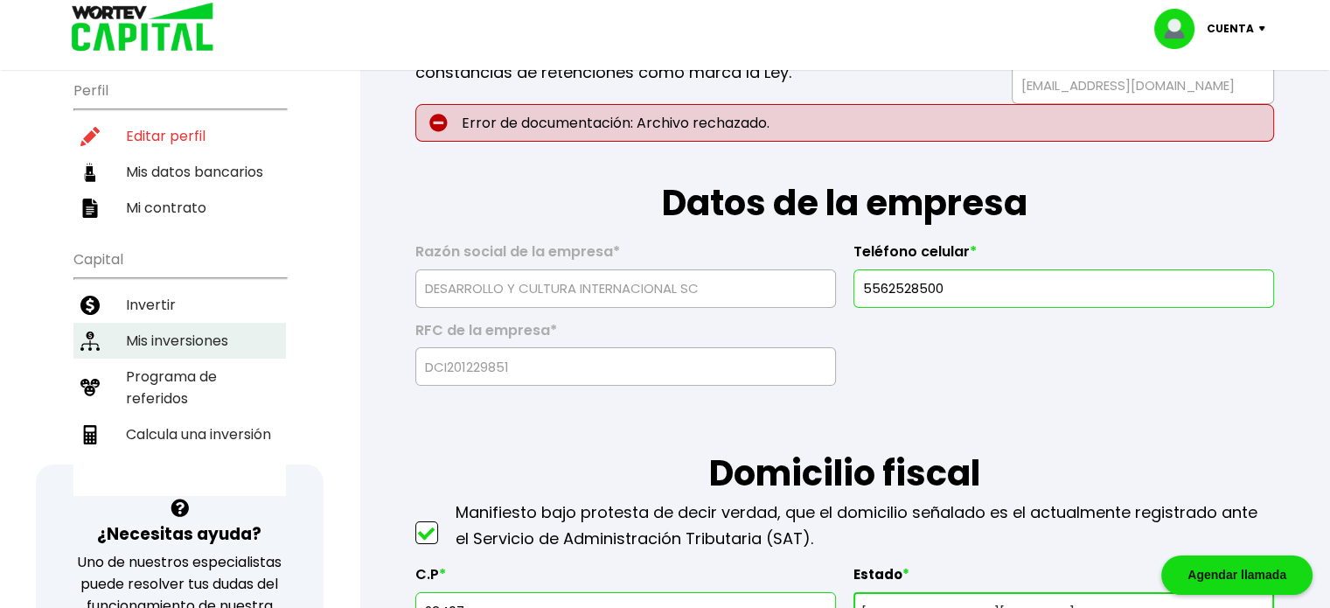
click at [157, 339] on li "Mis inversiones" at bounding box center [179, 341] width 213 height 36
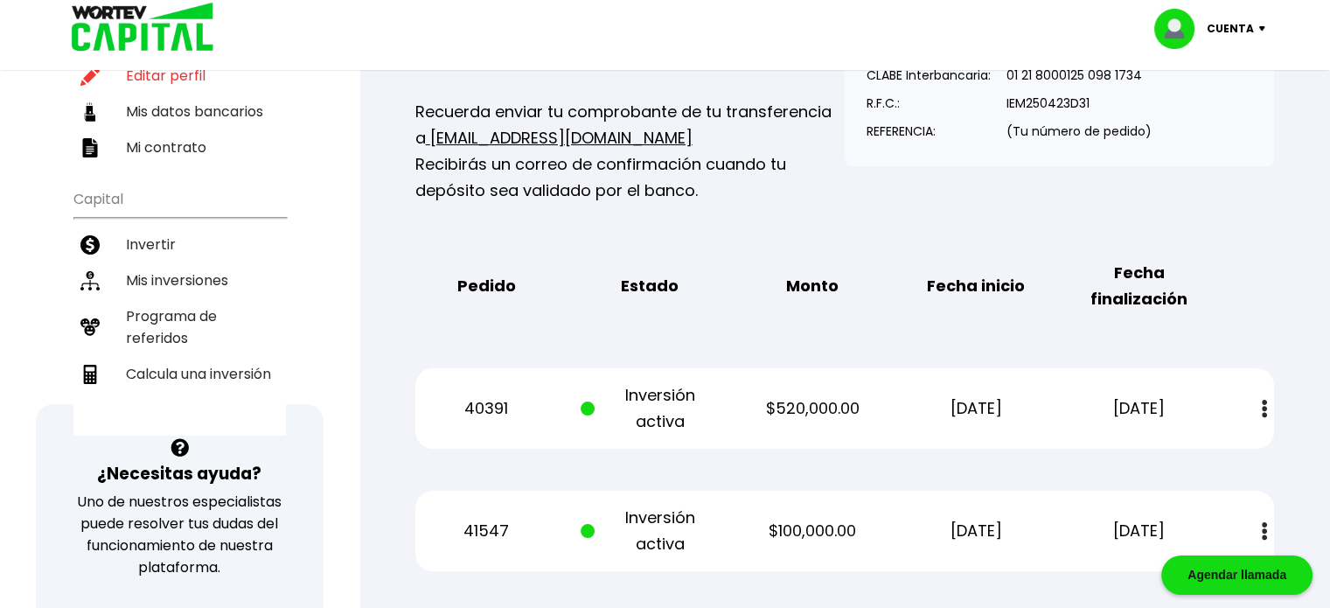
scroll to position [271, 0]
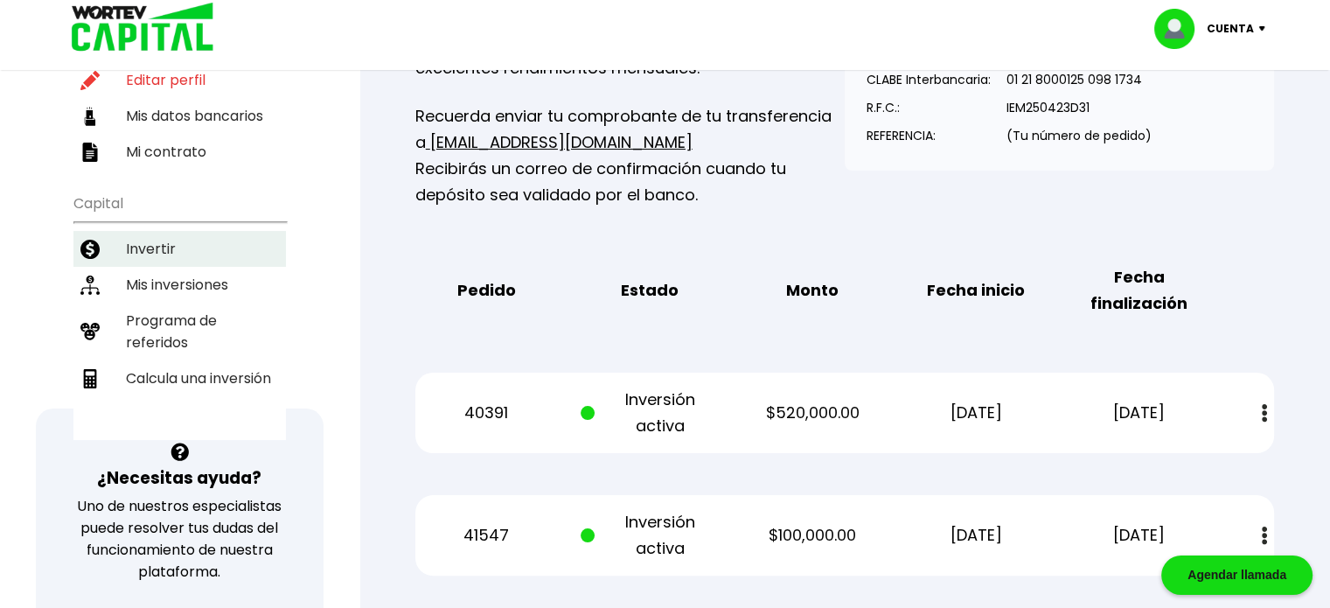
click at [113, 237] on li "Invertir" at bounding box center [179, 249] width 213 height 36
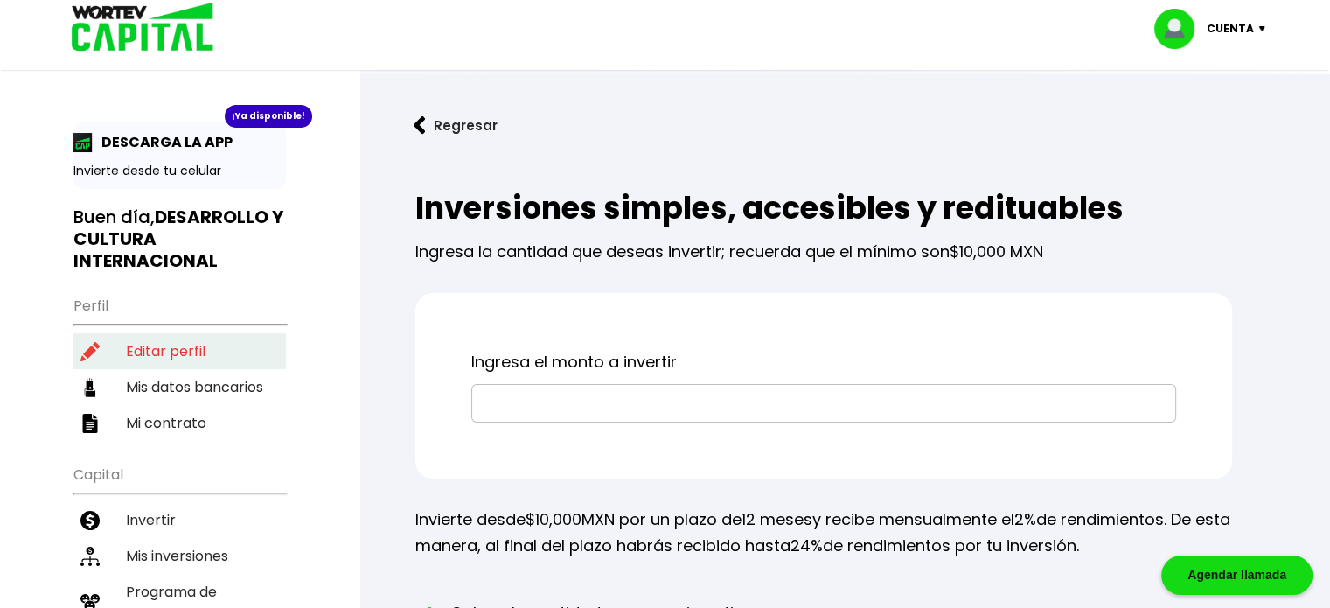
click at [138, 350] on li "Editar perfil" at bounding box center [179, 351] width 213 height 36
select select "BS"
select select "BBVA Bancomer"
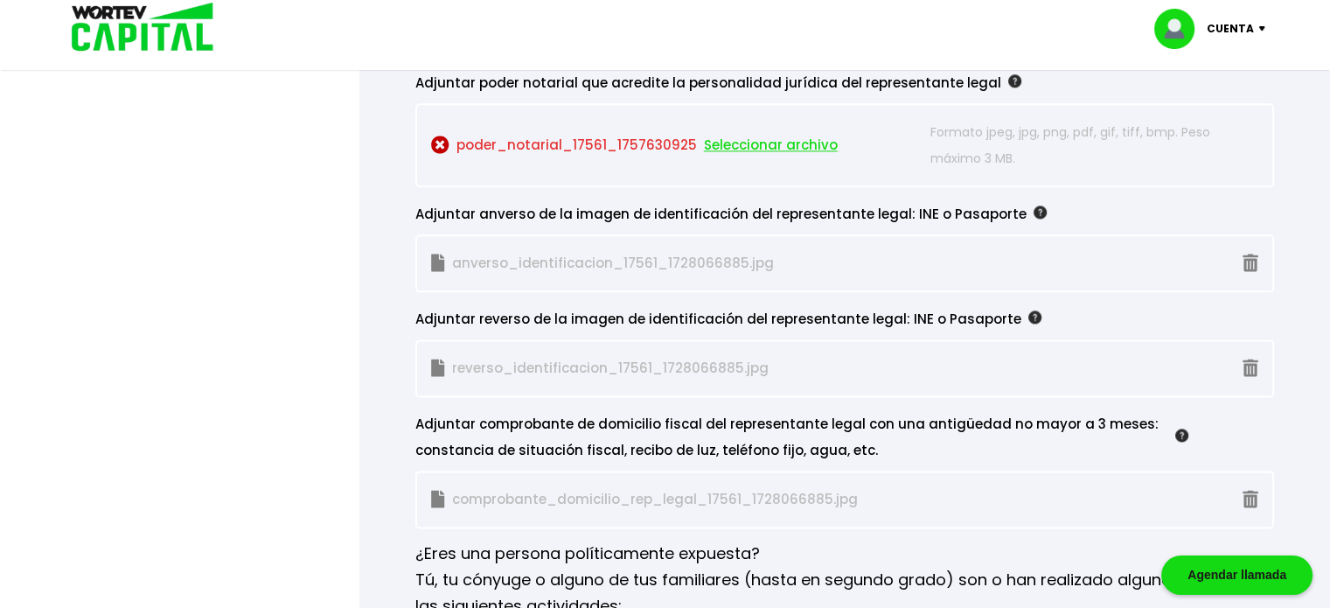
scroll to position [2185, 0]
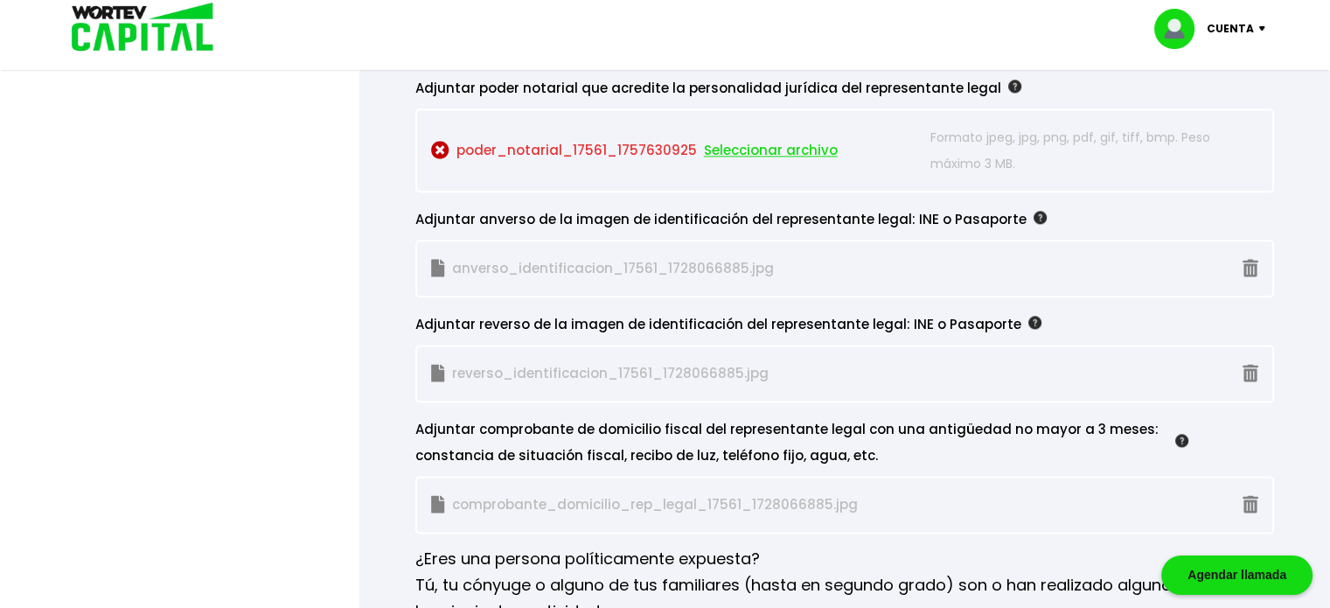
click at [712, 137] on span "Seleccionar archivo" at bounding box center [771, 150] width 134 height 26
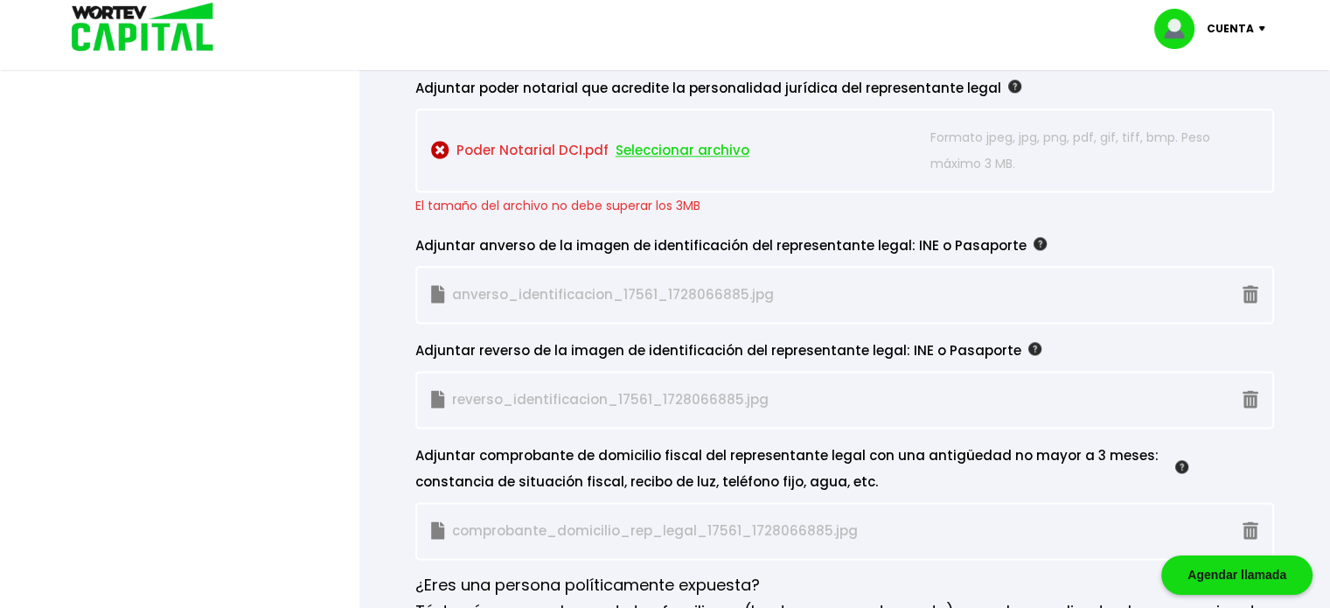
click at [645, 143] on span "Seleccionar archivo" at bounding box center [683, 150] width 134 height 26
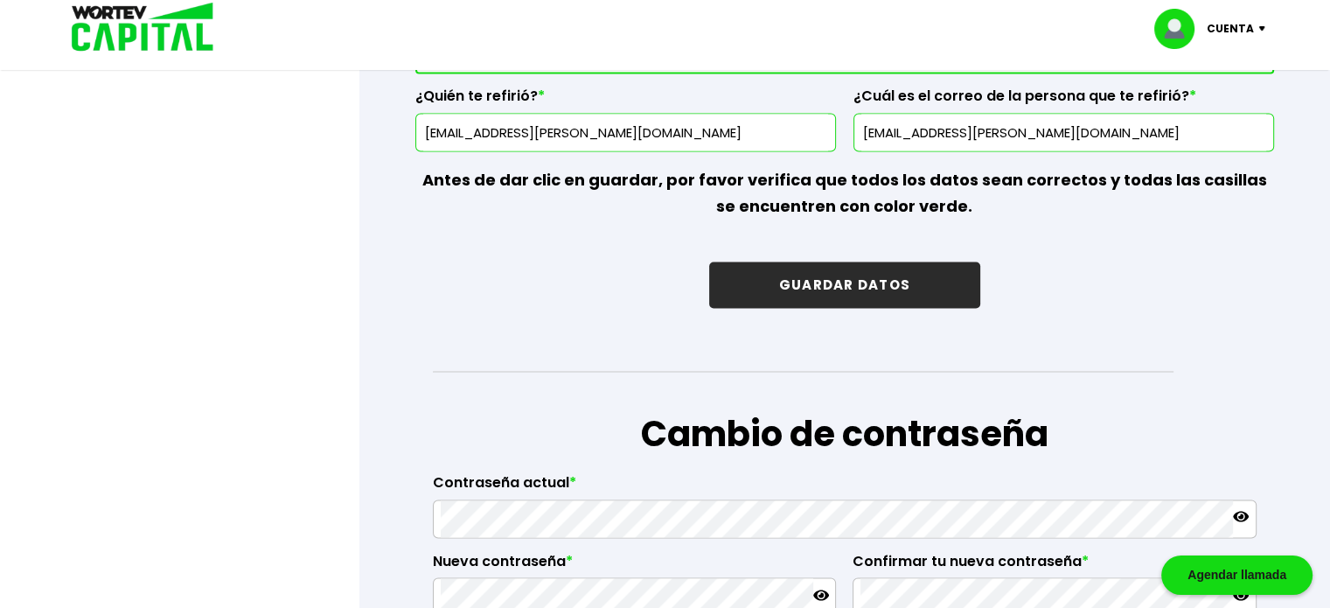
scroll to position [3005, 0]
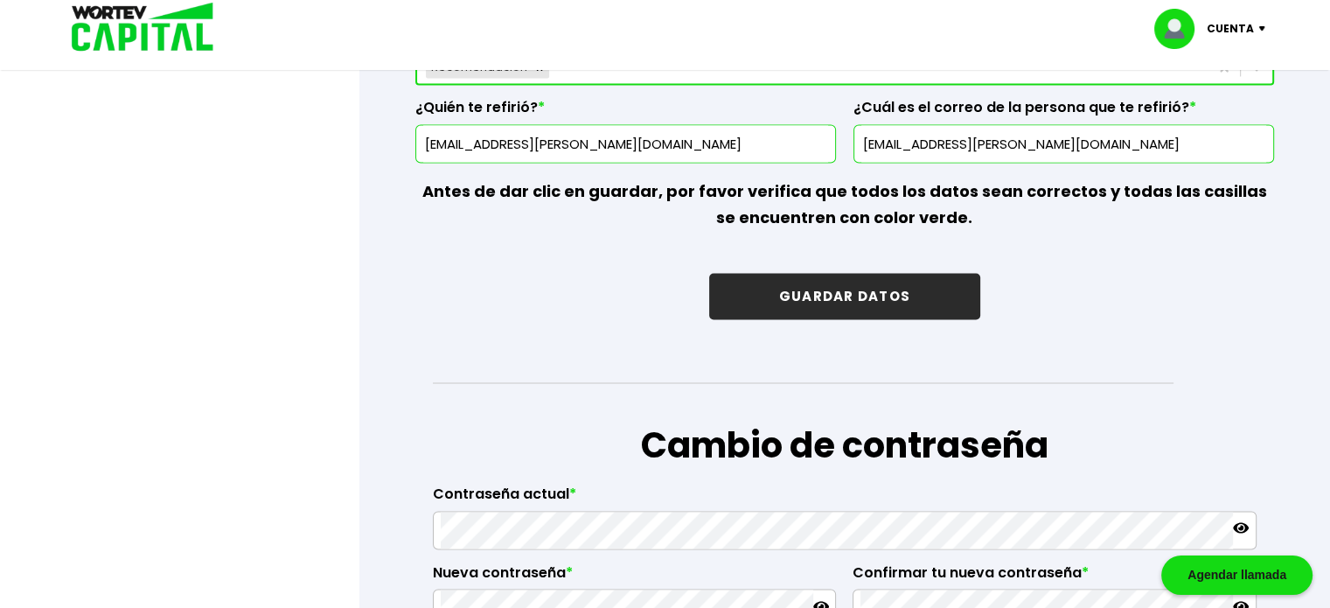
click at [765, 299] on button "GUARDAR DATOS" at bounding box center [844, 296] width 271 height 46
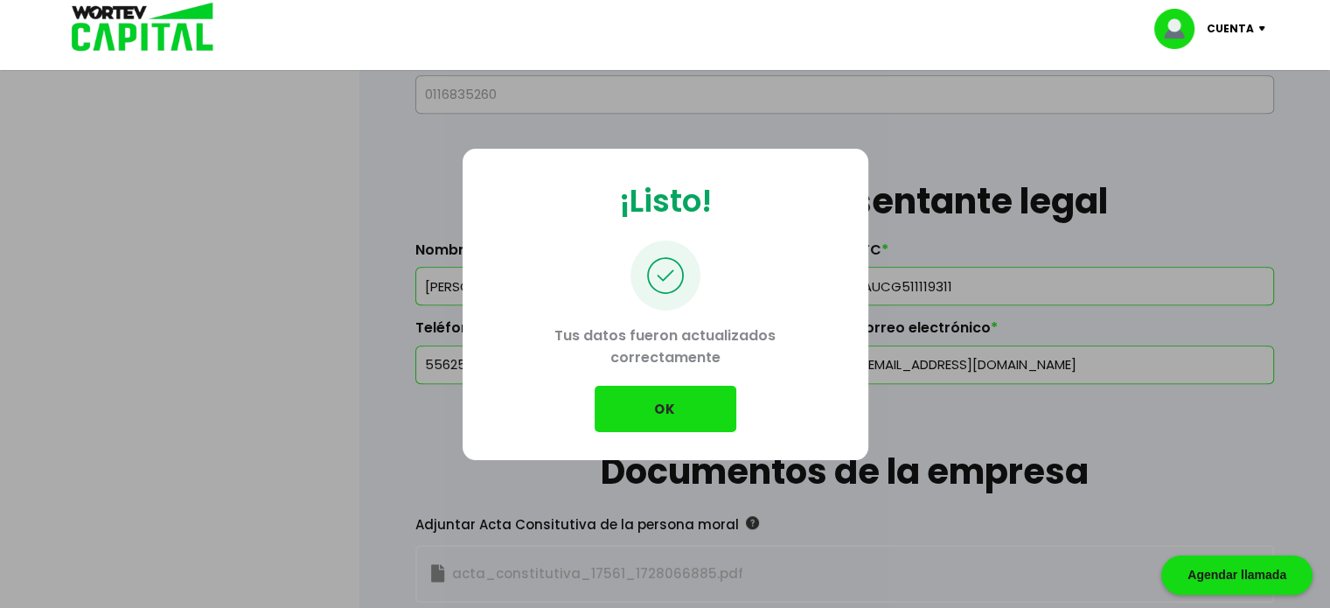
scroll to position [1162, 0]
click at [647, 407] on button "OK" at bounding box center [666, 409] width 142 height 46
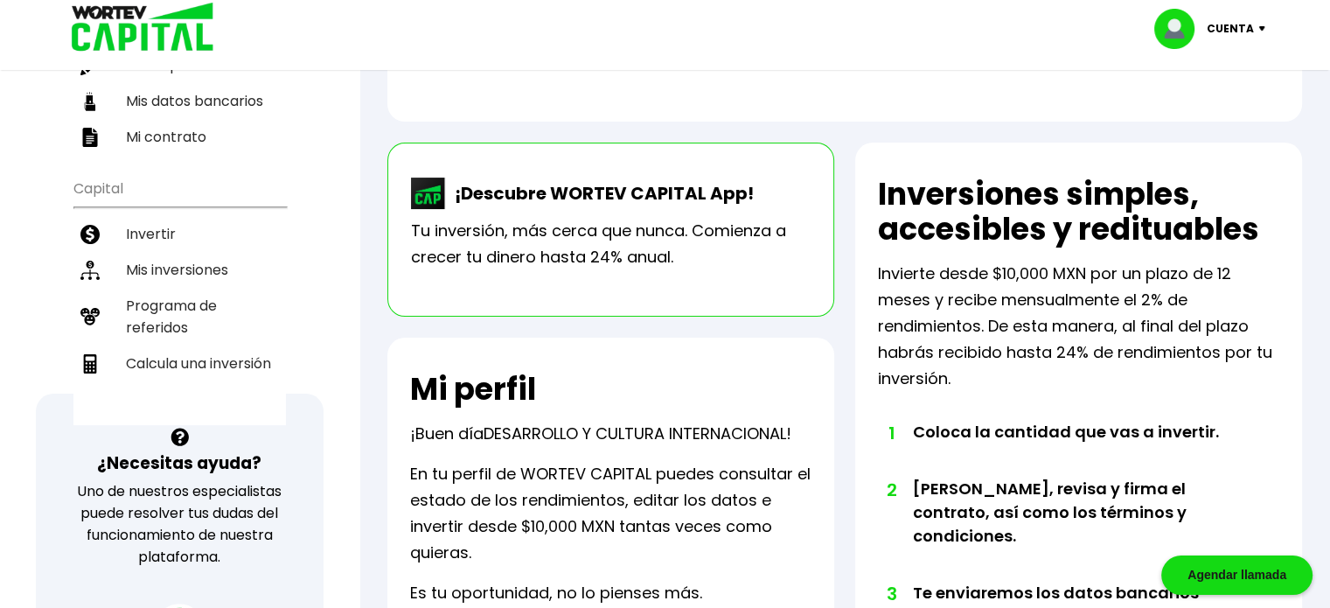
scroll to position [289, 0]
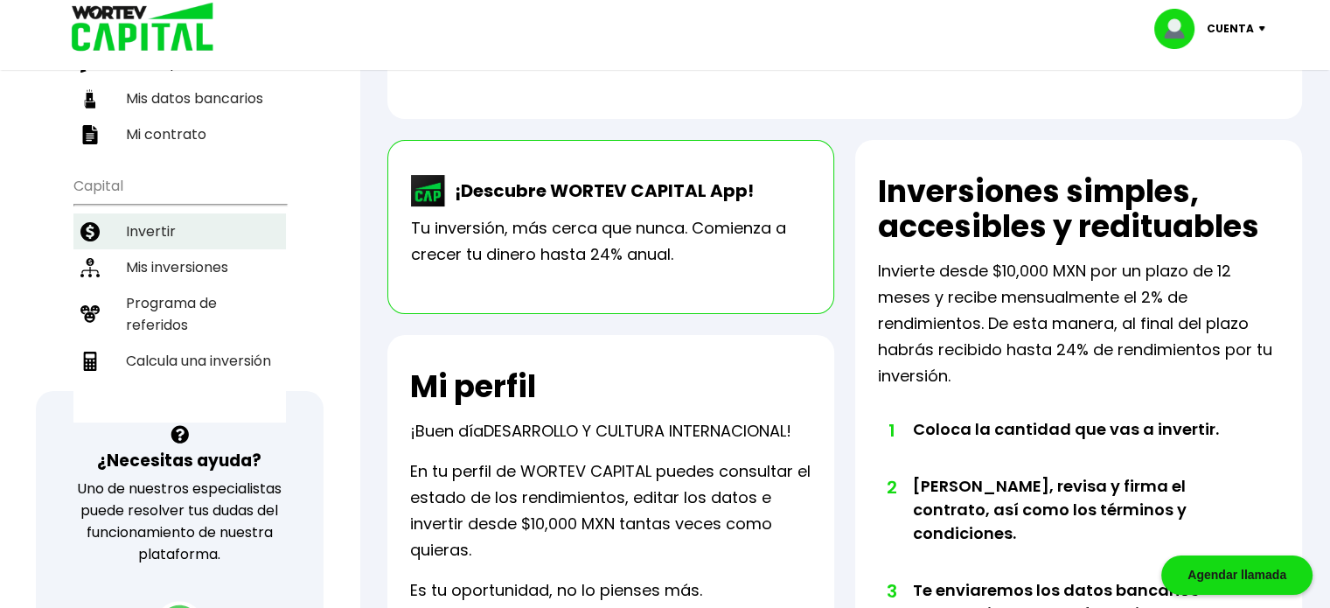
click at [165, 223] on li "Invertir" at bounding box center [179, 231] width 213 height 36
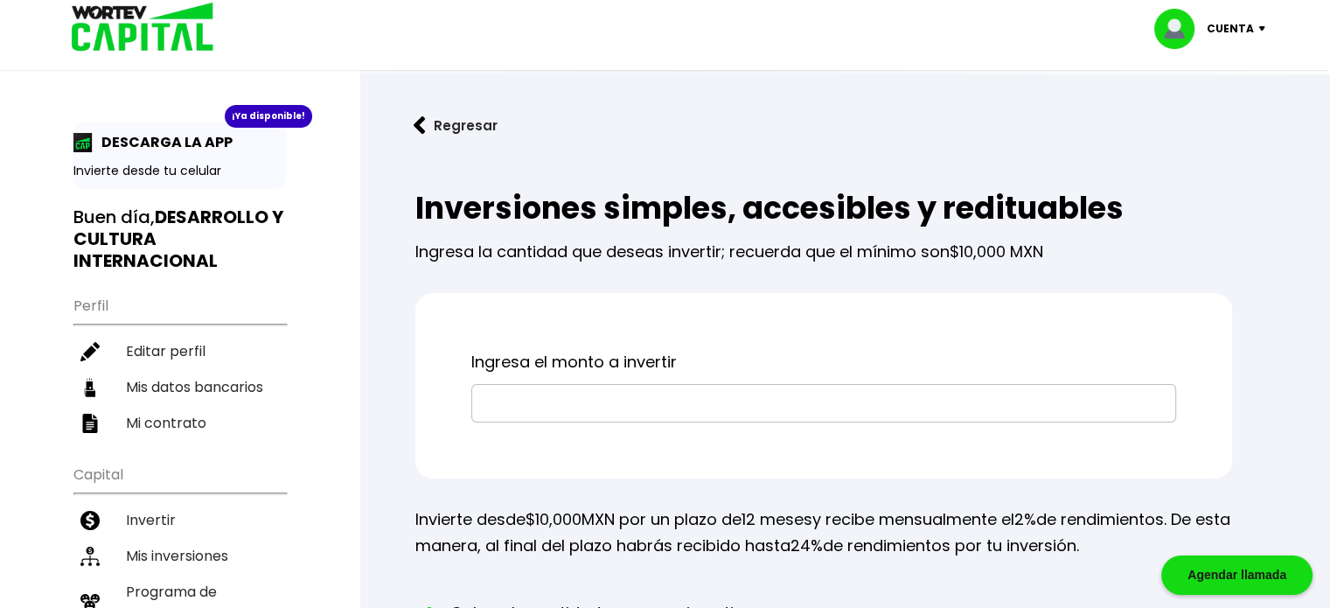
click at [542, 414] on input "text" at bounding box center [823, 403] width 689 height 37
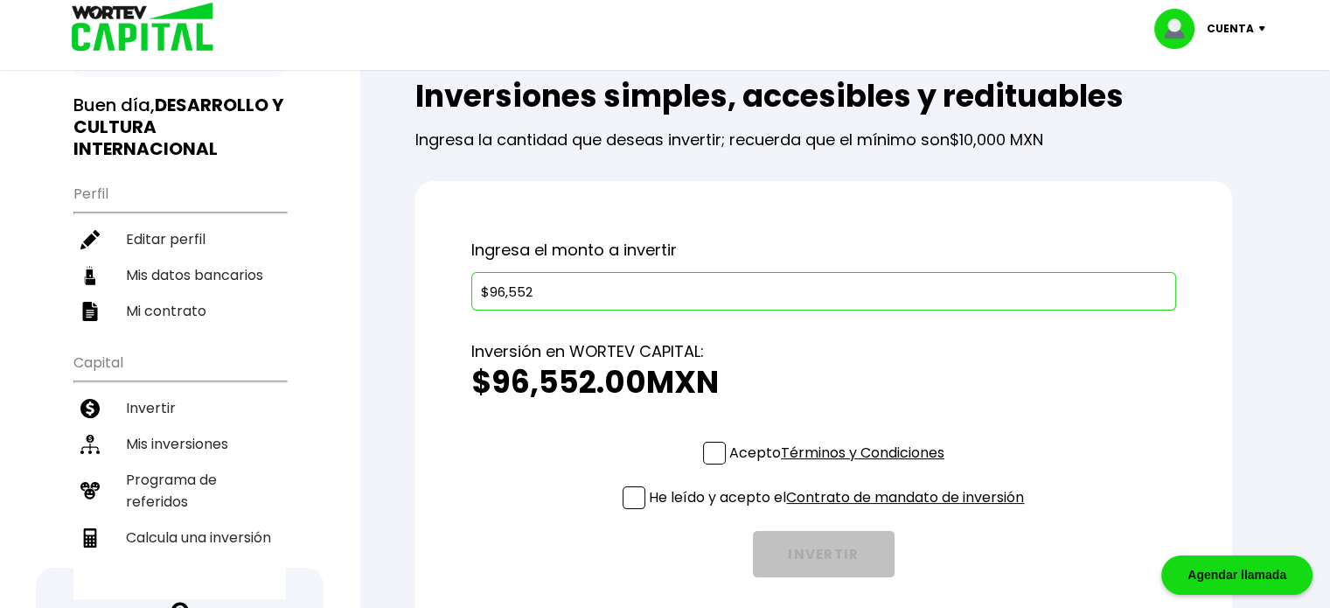
scroll to position [115, 0]
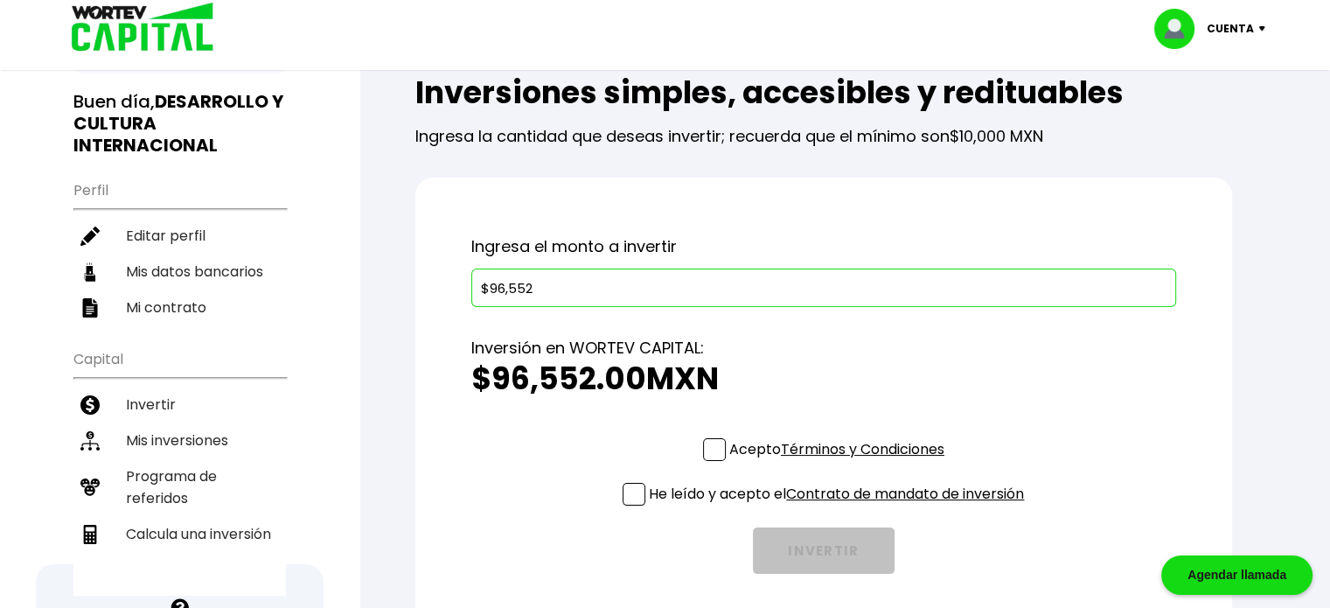
type input "$96,552"
click at [703, 440] on span at bounding box center [714, 449] width 23 height 23
click at [841, 463] on input "Acepto Términos y Condiciones" at bounding box center [841, 463] width 0 height 0
click at [623, 489] on span at bounding box center [634, 494] width 23 height 23
click at [841, 507] on input "He leído y acepto el Contrato de mandato de inversión" at bounding box center [841, 507] width 0 height 0
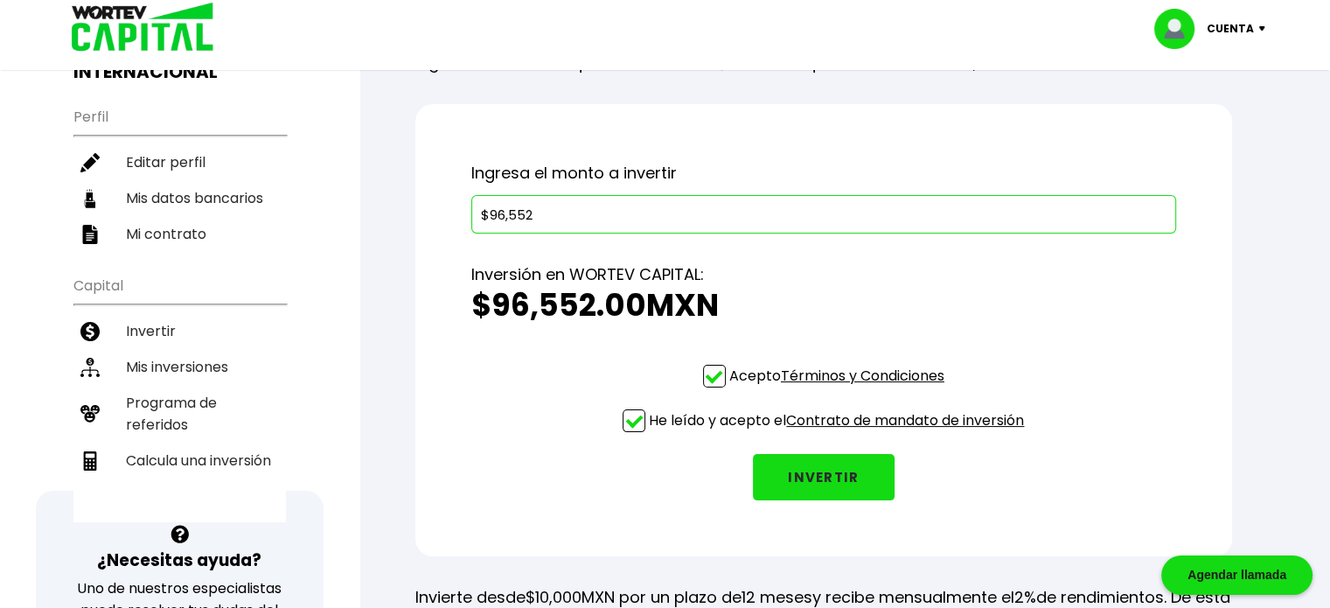
scroll to position [199, 0]
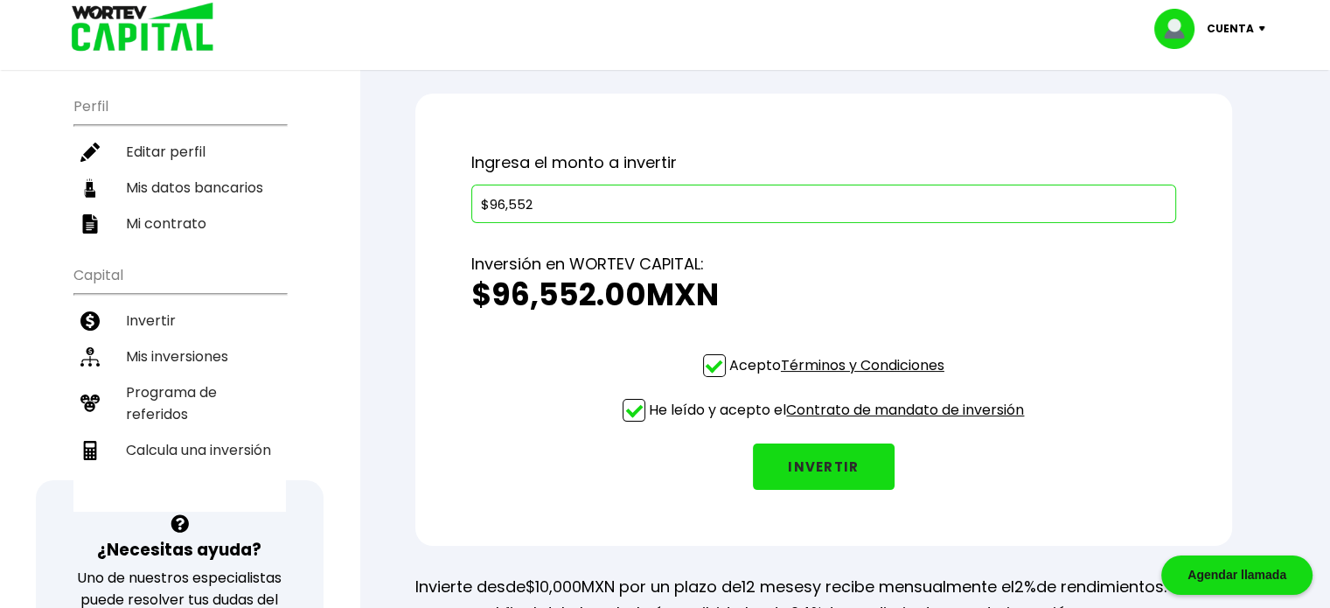
click at [797, 466] on button "INVERTIR" at bounding box center [824, 466] width 142 height 46
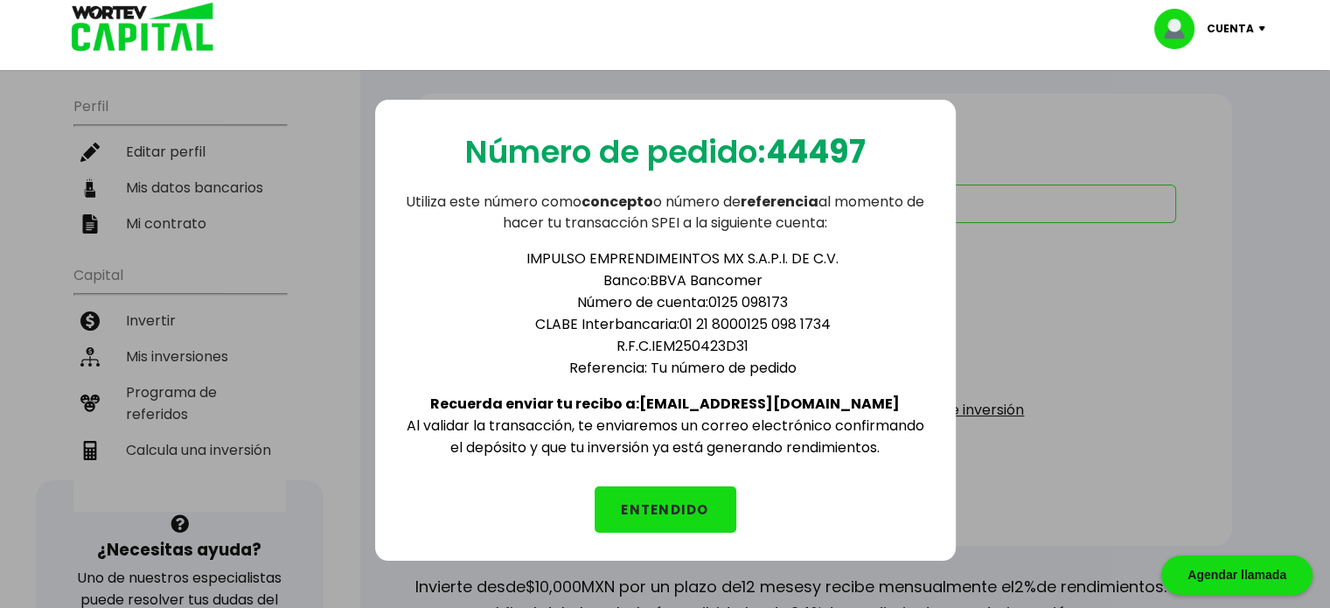
click at [658, 503] on button "ENTENDIDO" at bounding box center [666, 509] width 142 height 46
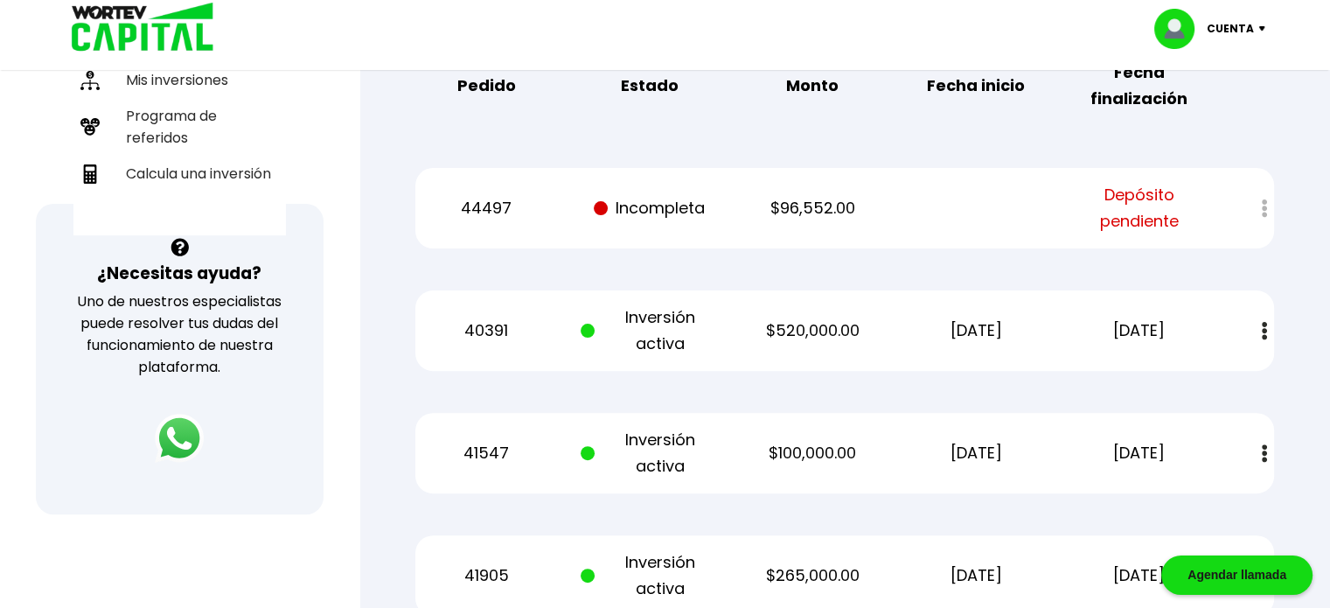
scroll to position [476, 0]
click at [1248, 31] on p "Cuenta" at bounding box center [1230, 29] width 47 height 26
click at [1174, 108] on li "Cerrar sesión" at bounding box center [1212, 117] width 140 height 36
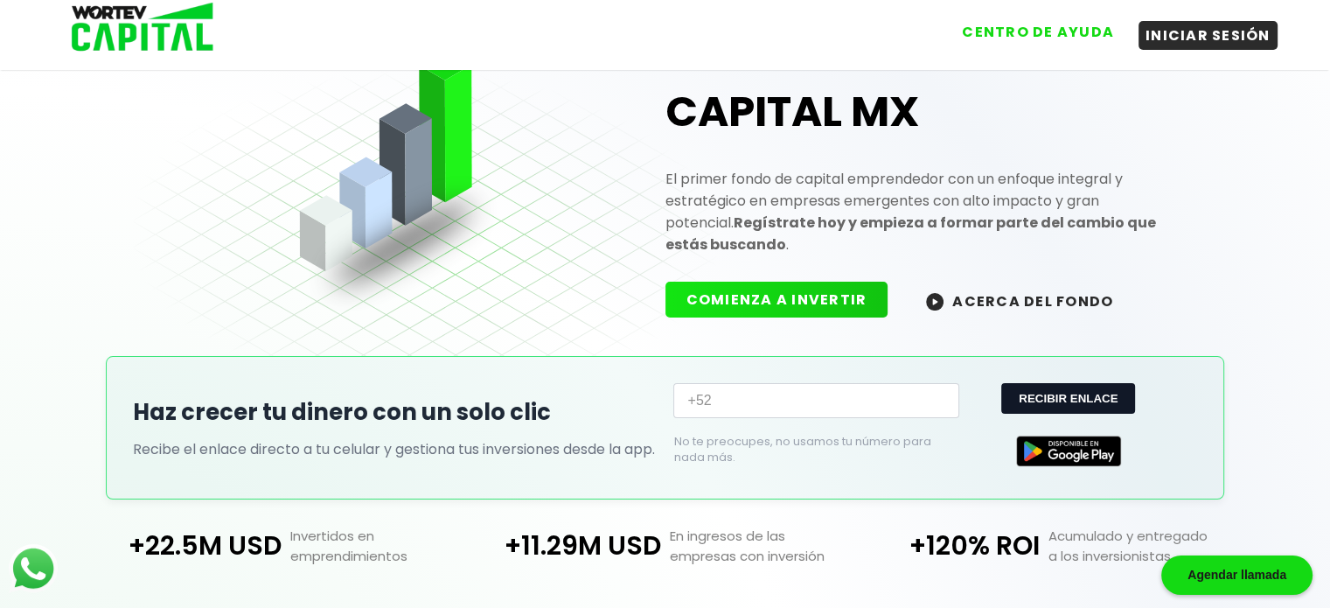
scroll to position [395, 0]
